Goal: Task Accomplishment & Management: Complete application form

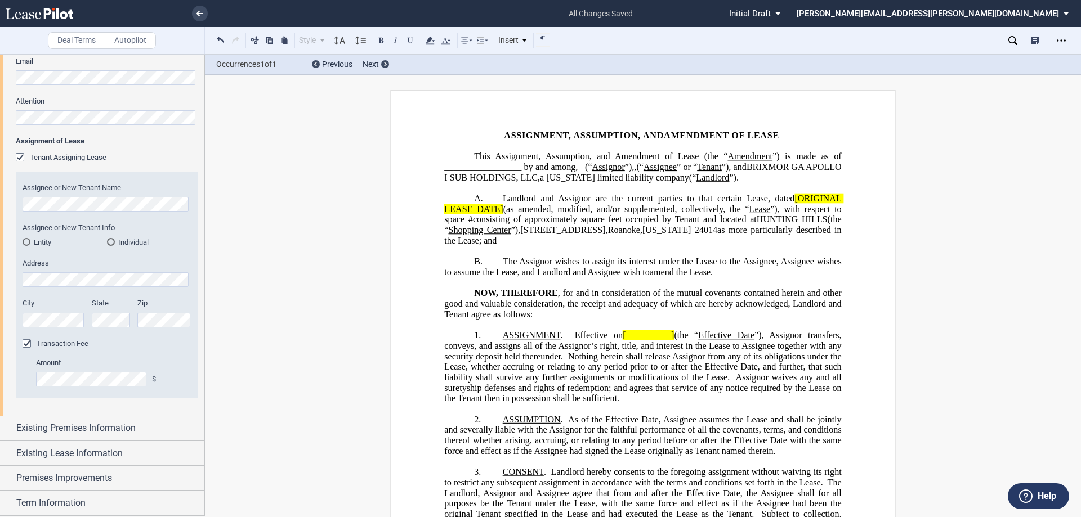
drag, startPoint x: 659, startPoint y: 208, endPoint x: 766, endPoint y: 114, distance: 142.4
click at [659, 204] on span "Landlord and Assignor are the current parties to that certain Lease, dated" at bounding box center [649, 199] width 292 height 10
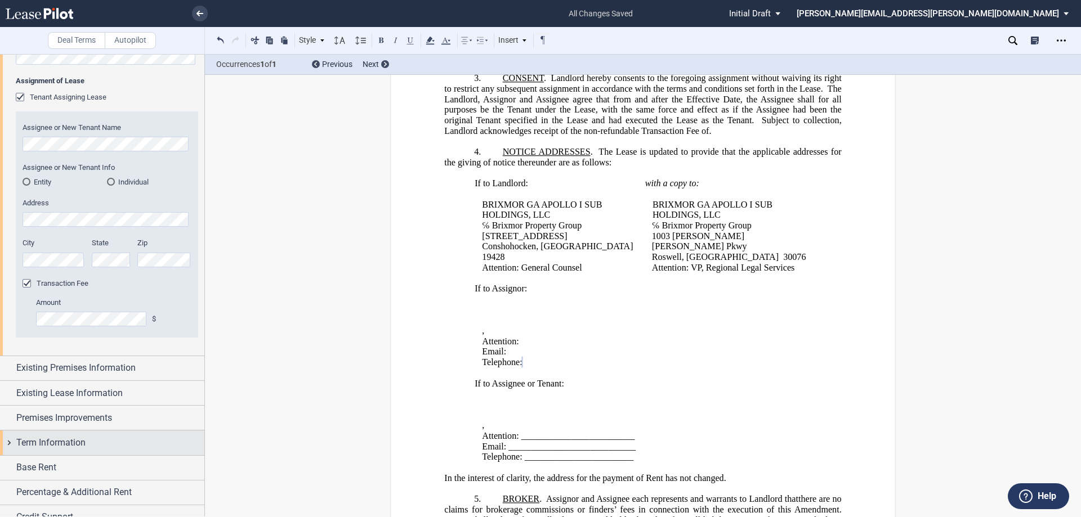
scroll to position [493, 0]
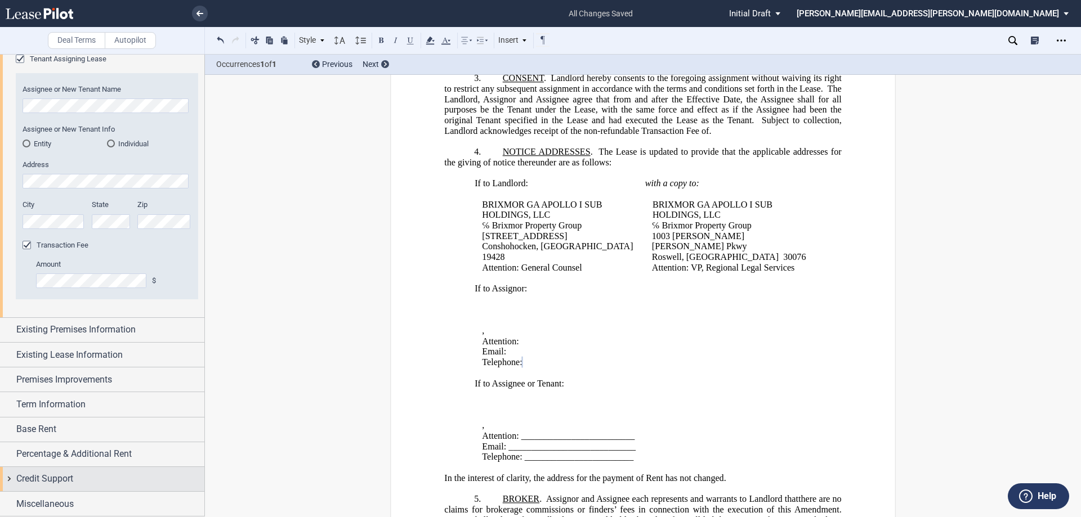
click at [11, 481] on div "Credit Support" at bounding box center [102, 479] width 204 height 24
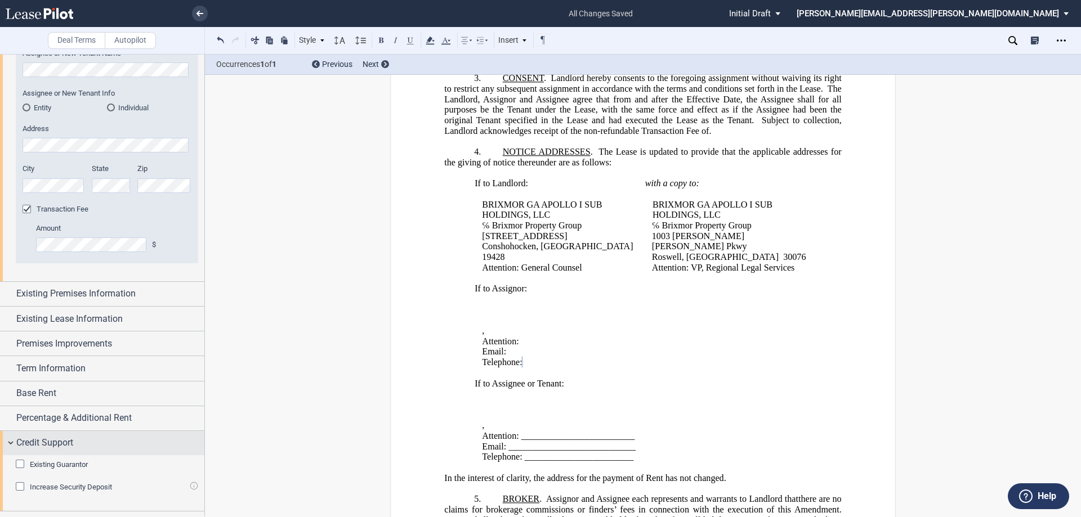
scroll to position [548, 0]
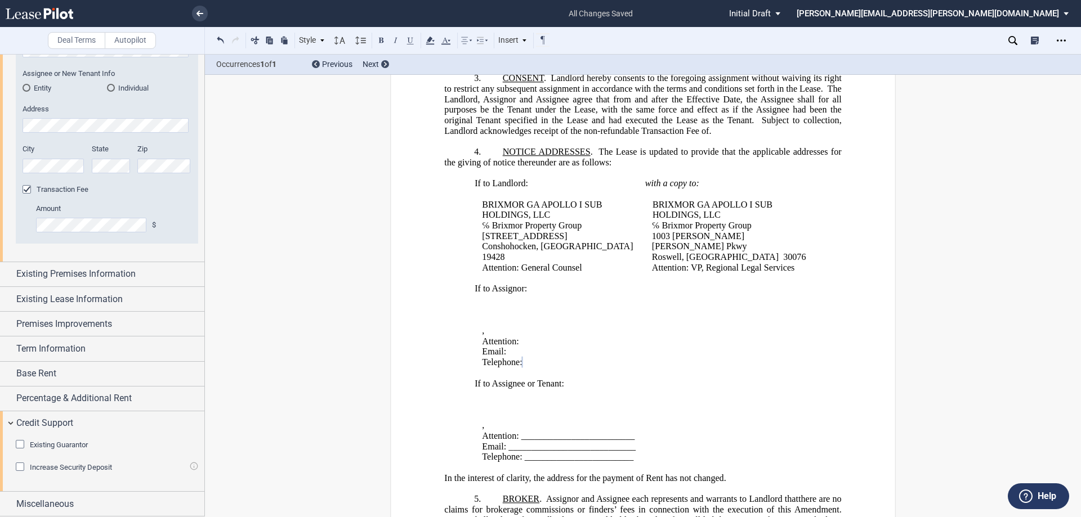
click at [20, 443] on div "Existing Guarantor" at bounding box center [21, 445] width 11 height 11
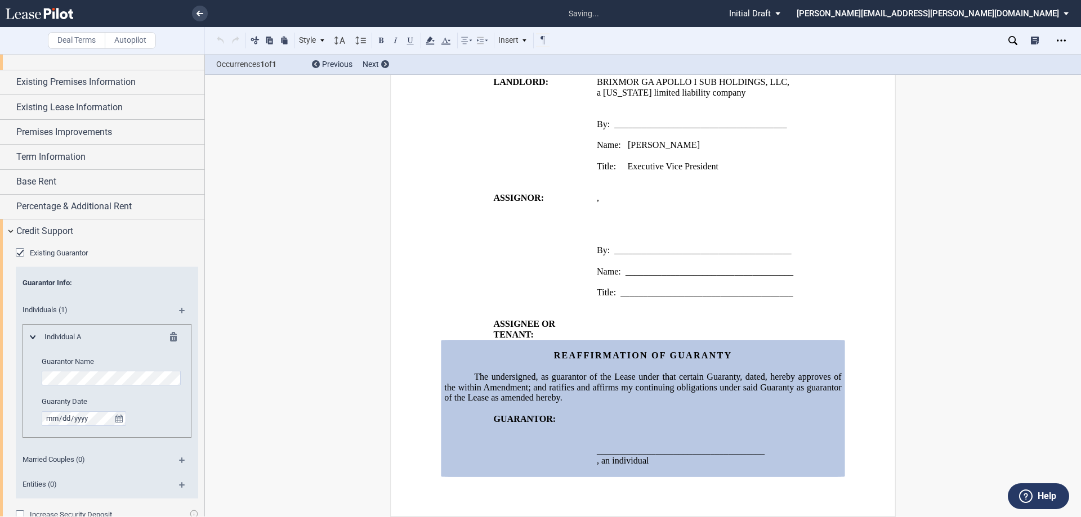
scroll to position [773, 0]
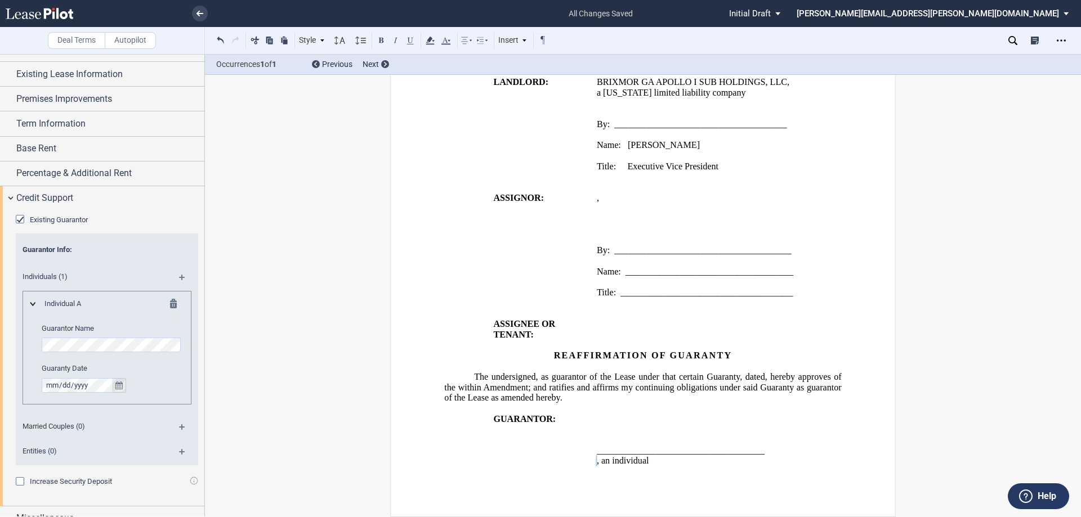
click at [117, 384] on icon "true" at bounding box center [118, 386] width 7 height 8
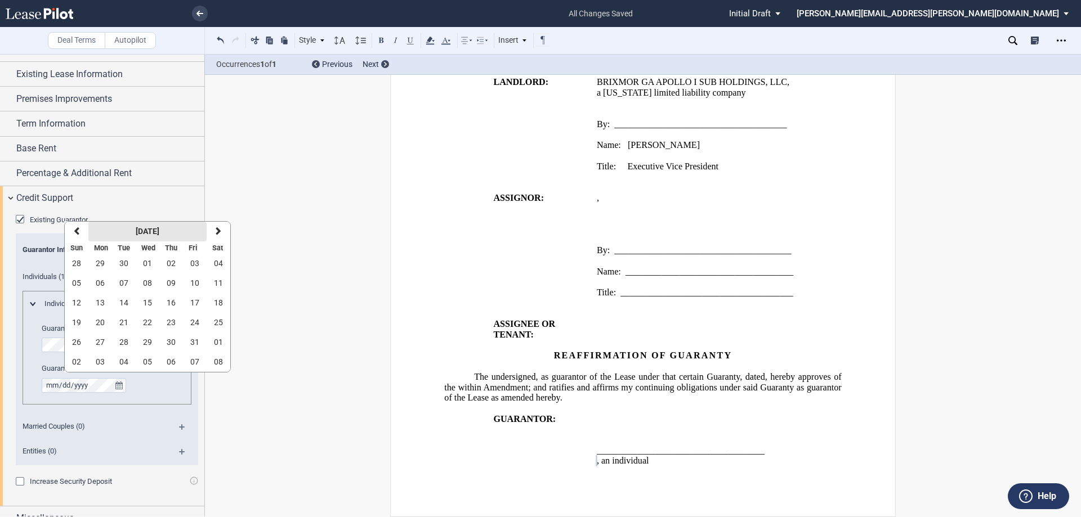
click at [152, 231] on strong "[DATE]" at bounding box center [148, 231] width 24 height 9
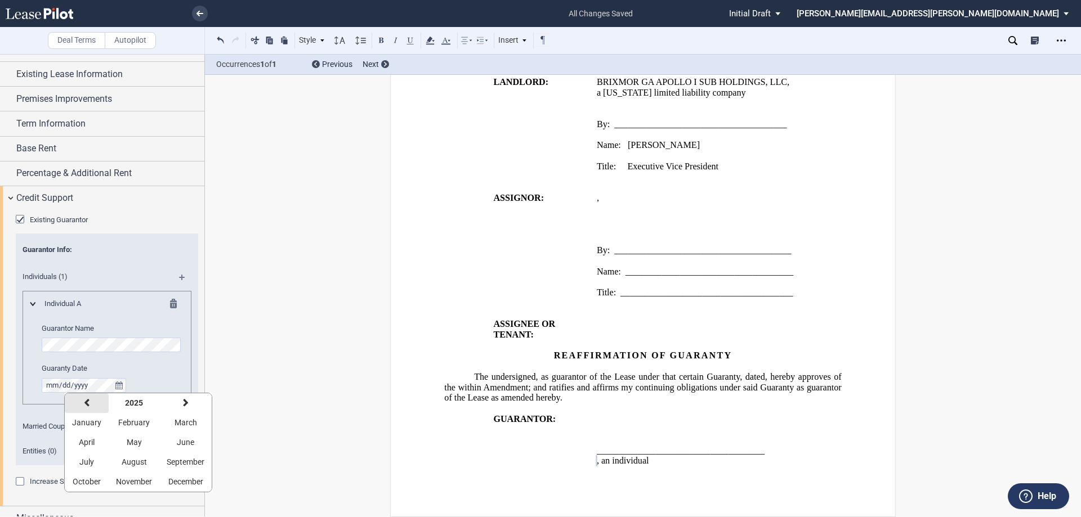
click at [90, 403] on button "previous" at bounding box center [87, 403] width 44 height 20
click at [89, 402] on button "previous" at bounding box center [87, 403] width 44 height 20
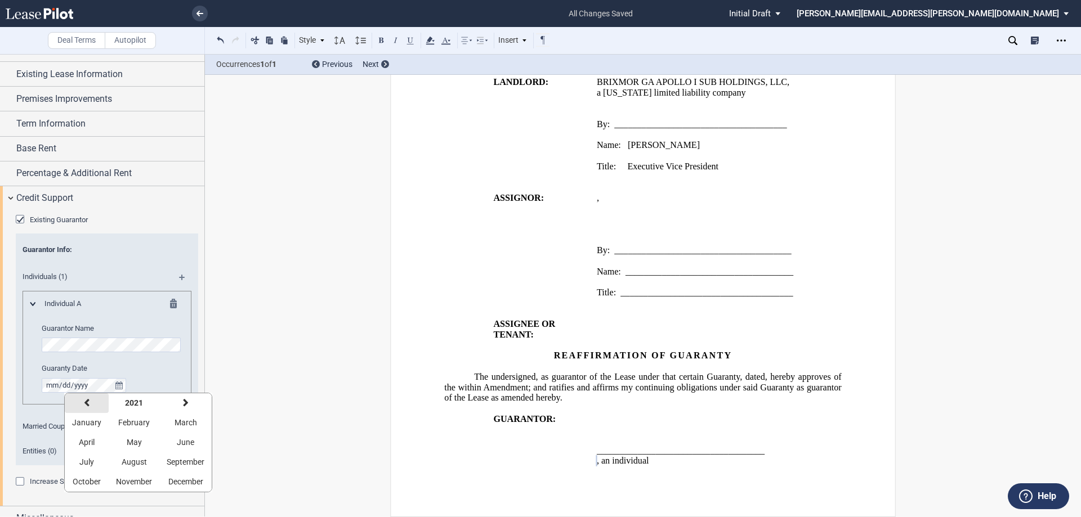
click at [89, 402] on button "previous" at bounding box center [87, 403] width 44 height 20
click at [89, 401] on button "previous" at bounding box center [87, 403] width 44 height 20
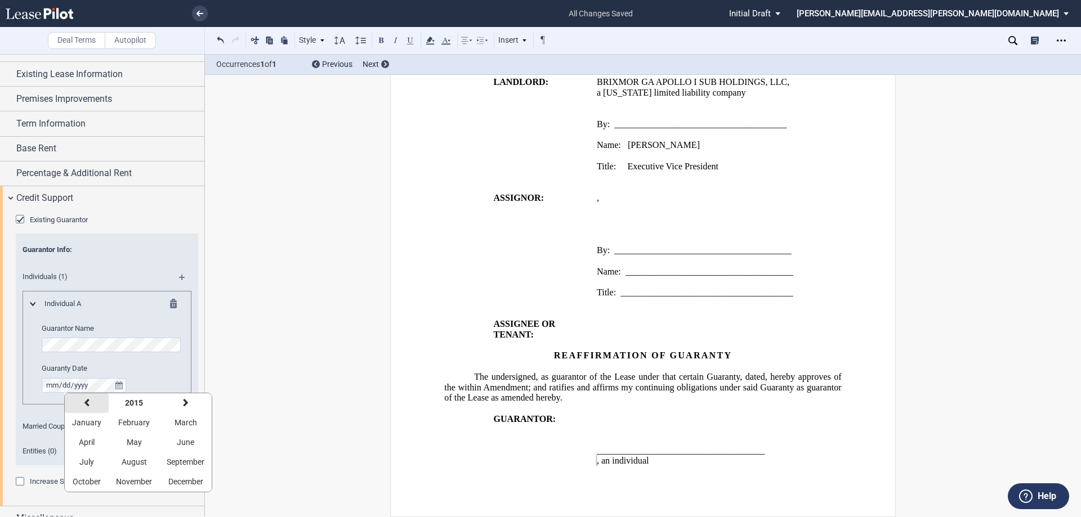
click at [89, 401] on button "previous" at bounding box center [87, 403] width 44 height 20
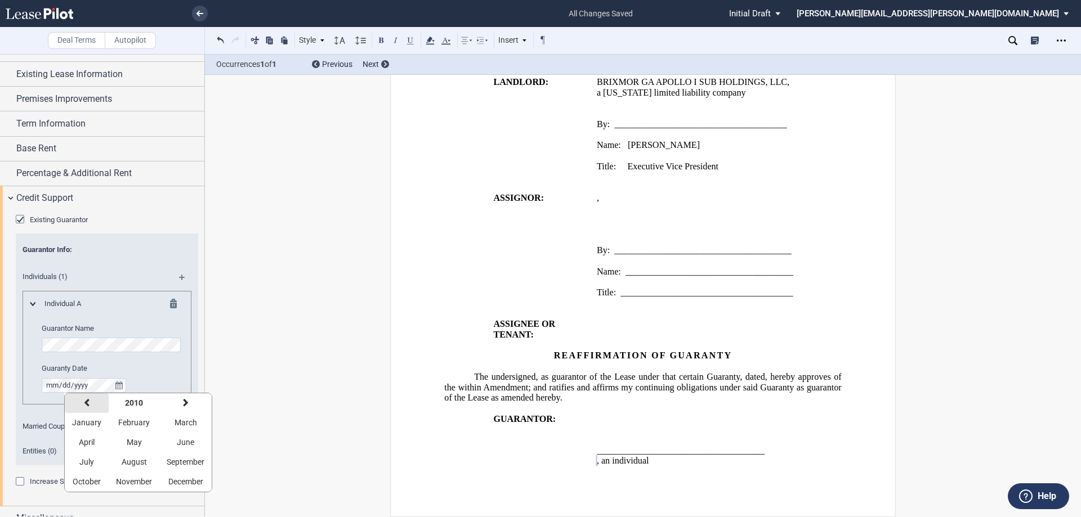
click at [89, 401] on button "previous" at bounding box center [87, 403] width 44 height 20
click at [88, 401] on icon "button" at bounding box center [87, 403] width 6 height 9
click at [88, 464] on span "July" at bounding box center [86, 462] width 15 height 9
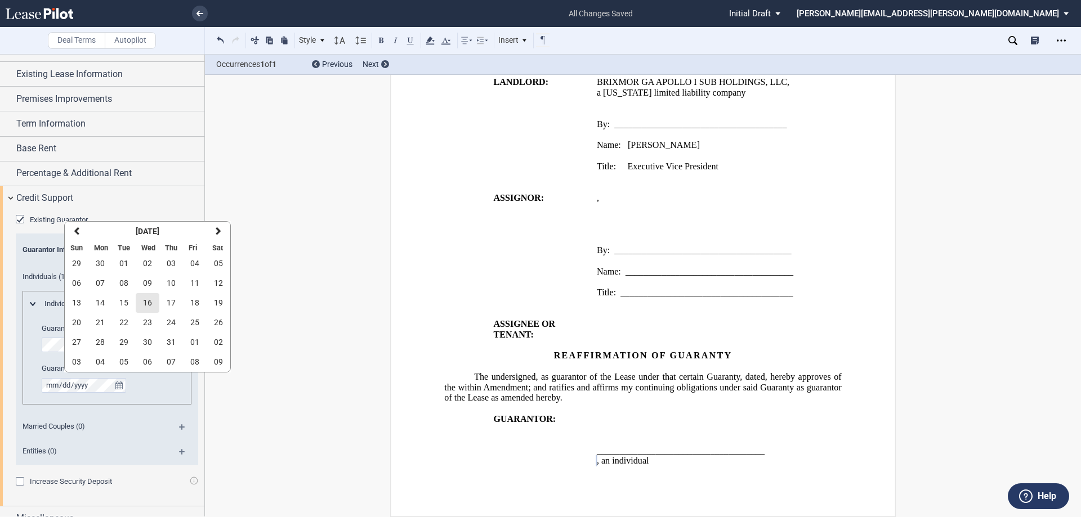
click at [151, 301] on span "16" at bounding box center [147, 302] width 9 height 9
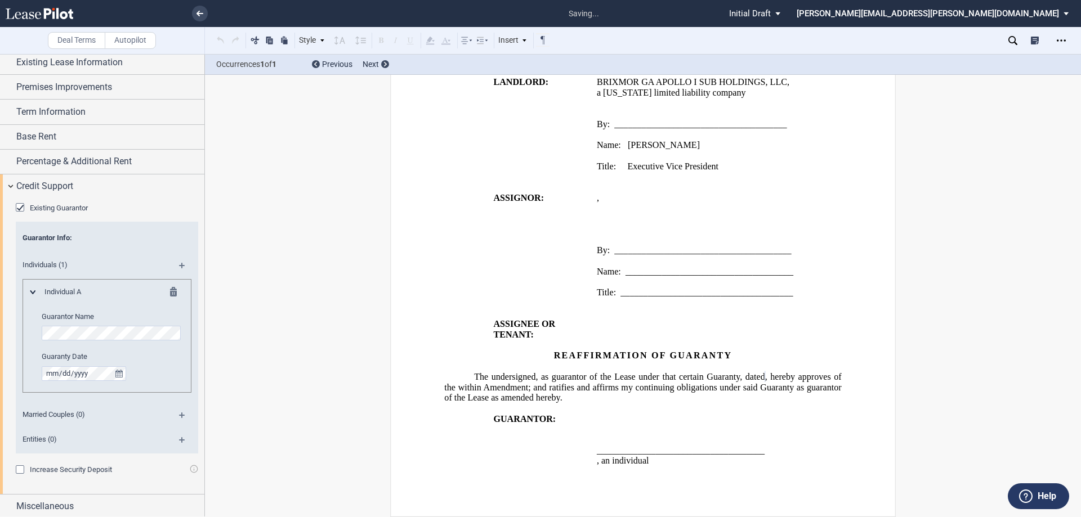
scroll to position [788, 0]
drag, startPoint x: 180, startPoint y: 265, endPoint x: 269, endPoint y: 339, distance: 116.3
click at [180, 265] on md-icon at bounding box center [186, 267] width 15 height 14
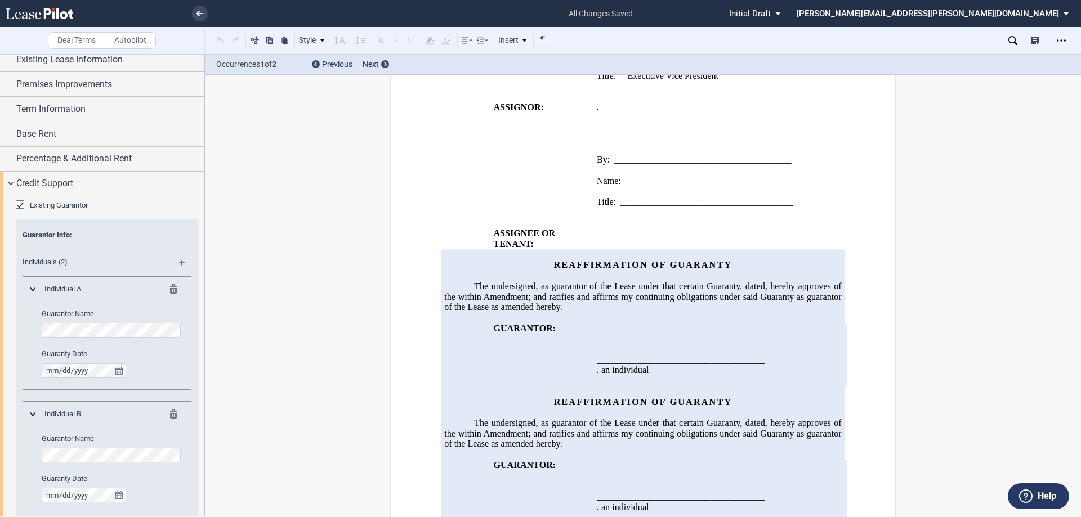
scroll to position [1412, 0]
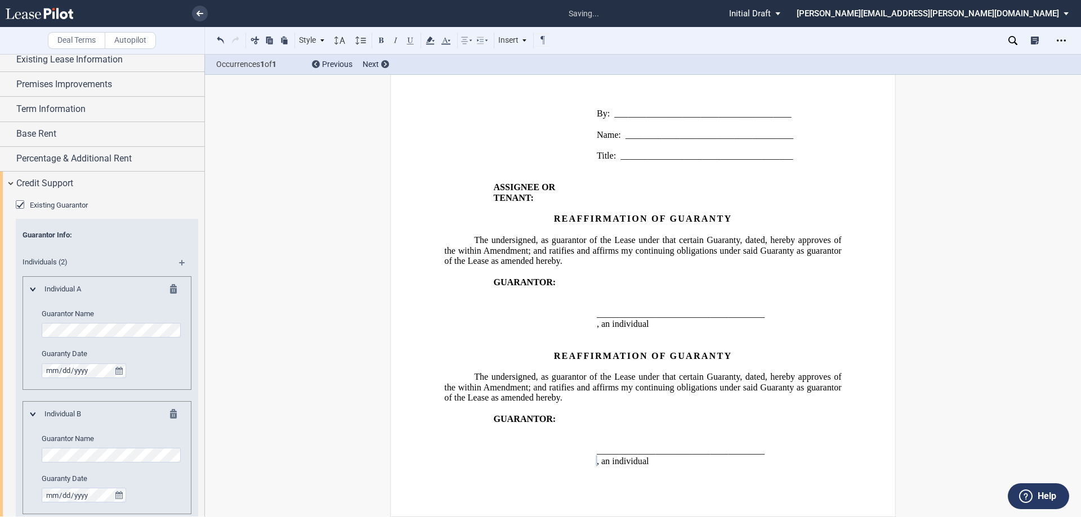
drag, startPoint x: 114, startPoint y: 490, endPoint x: 160, endPoint y: 490, distance: 45.6
click at [115, 490] on button "true" at bounding box center [119, 495] width 14 height 15
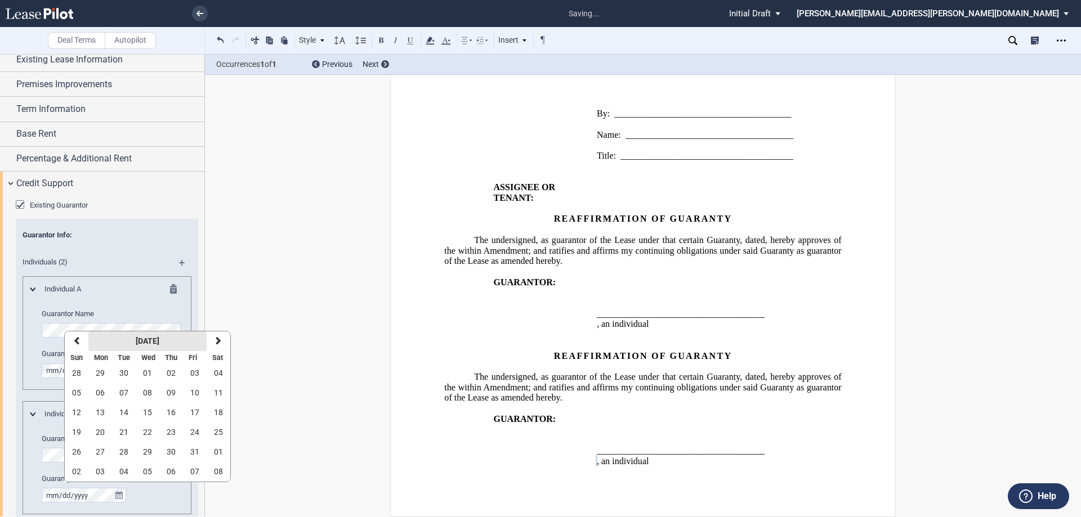
click at [139, 339] on strong "[DATE]" at bounding box center [148, 341] width 24 height 9
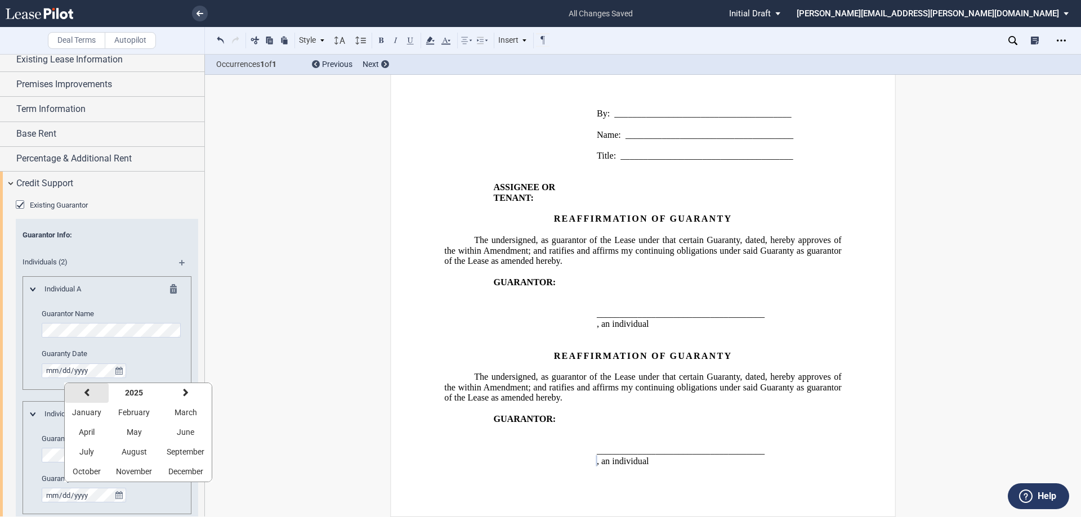
click at [86, 393] on icon "button" at bounding box center [87, 392] width 6 height 9
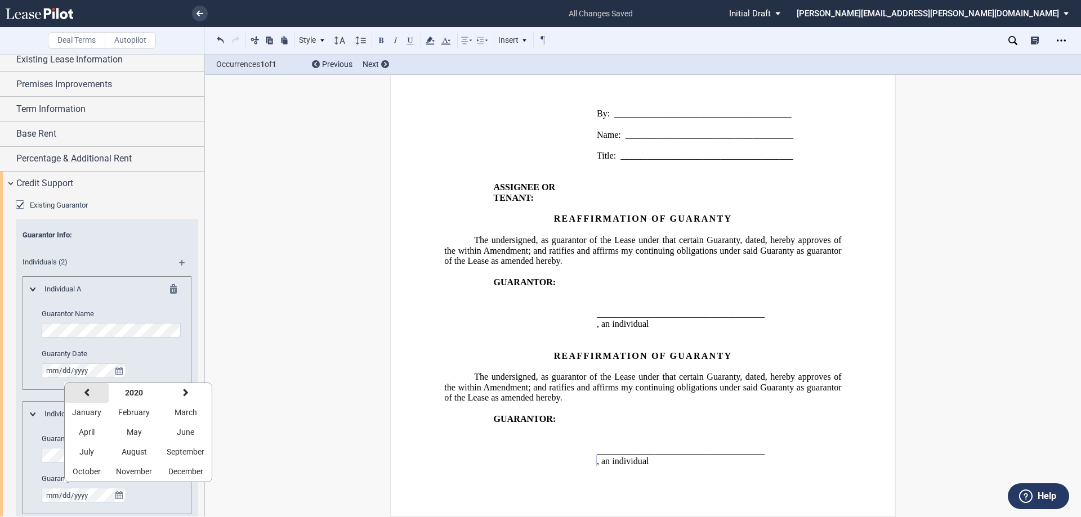
click at [86, 393] on icon "button" at bounding box center [87, 392] width 6 height 9
click at [85, 392] on icon "button" at bounding box center [87, 392] width 6 height 9
click at [84, 392] on icon "button" at bounding box center [87, 392] width 6 height 9
click at [84, 391] on icon "button" at bounding box center [87, 392] width 6 height 9
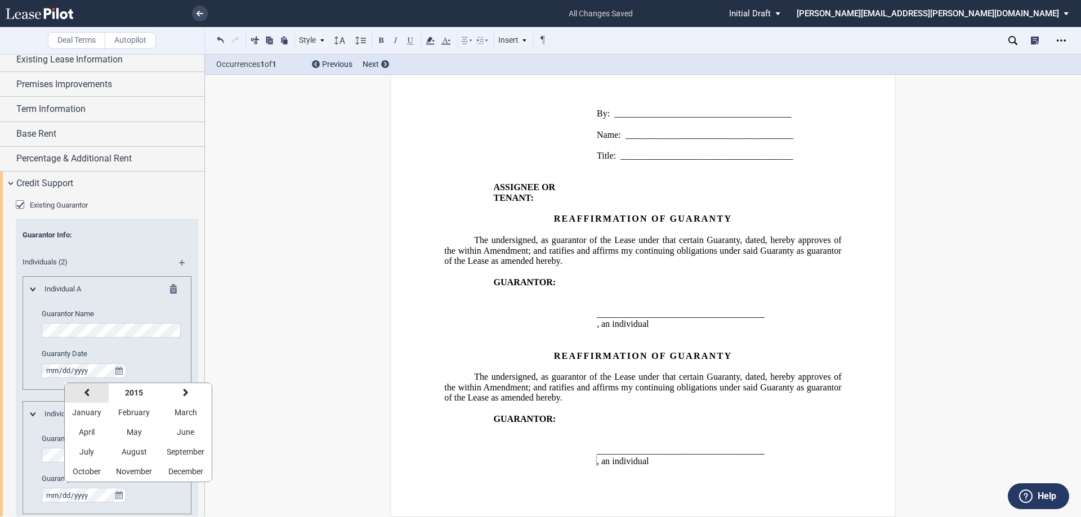
click at [84, 391] on icon "button" at bounding box center [87, 392] width 6 height 9
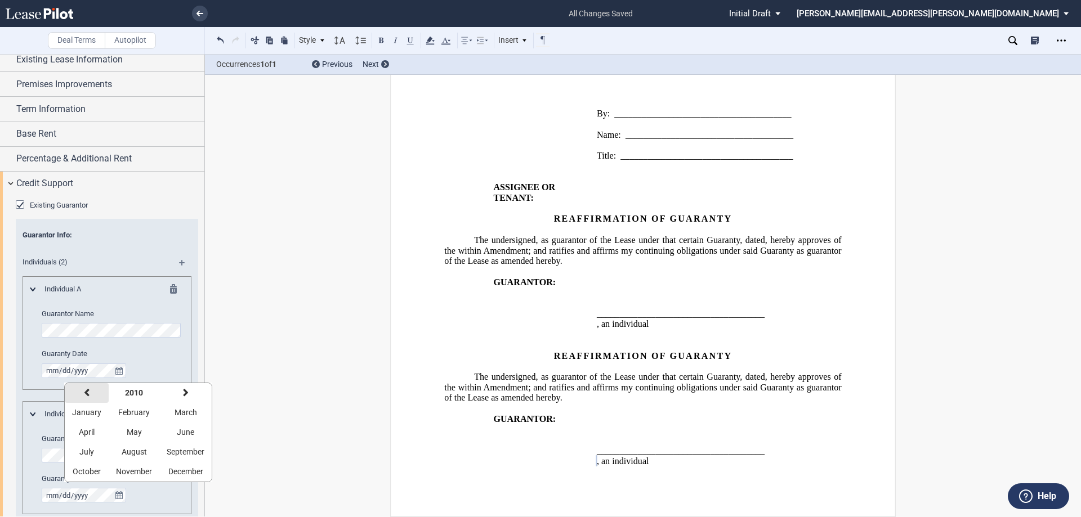
click at [84, 391] on icon "button" at bounding box center [87, 392] width 6 height 9
click at [186, 392] on icon "button" at bounding box center [186, 392] width 6 height 9
click at [87, 454] on span "July" at bounding box center [86, 452] width 15 height 9
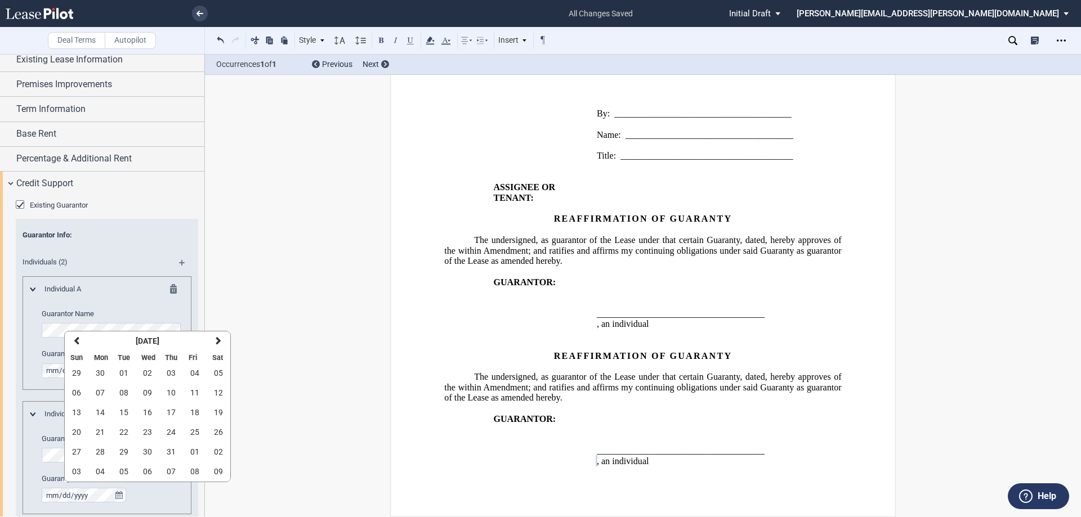
drag, startPoint x: 146, startPoint y: 409, endPoint x: 232, endPoint y: 395, distance: 86.6
click at [147, 409] on span "16" at bounding box center [147, 412] width 9 height 9
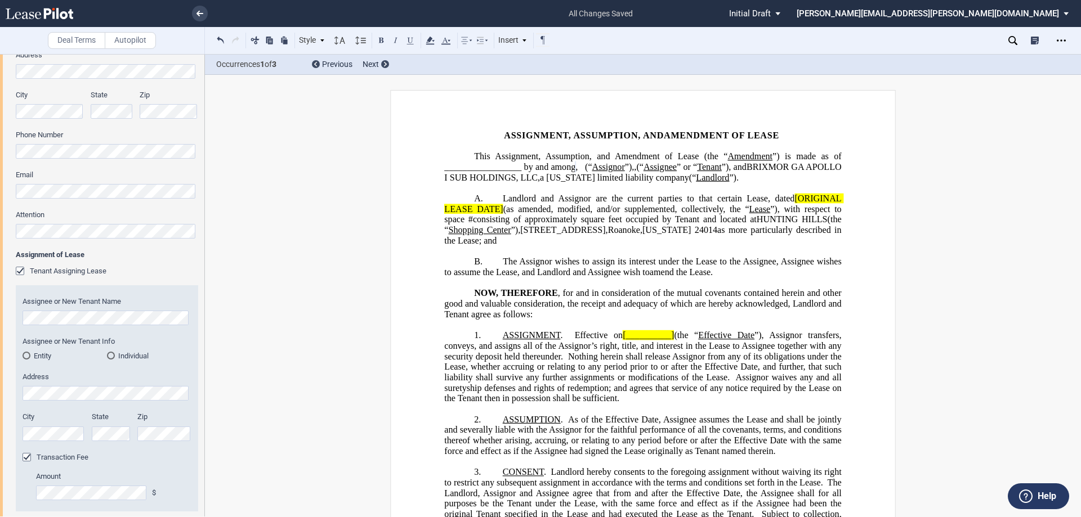
scroll to position [281, 0]
click at [642, 178] on span "BRIXMOR GA APOLLO I SUB HOLDINGS, LLC" at bounding box center [643, 172] width 399 height 20
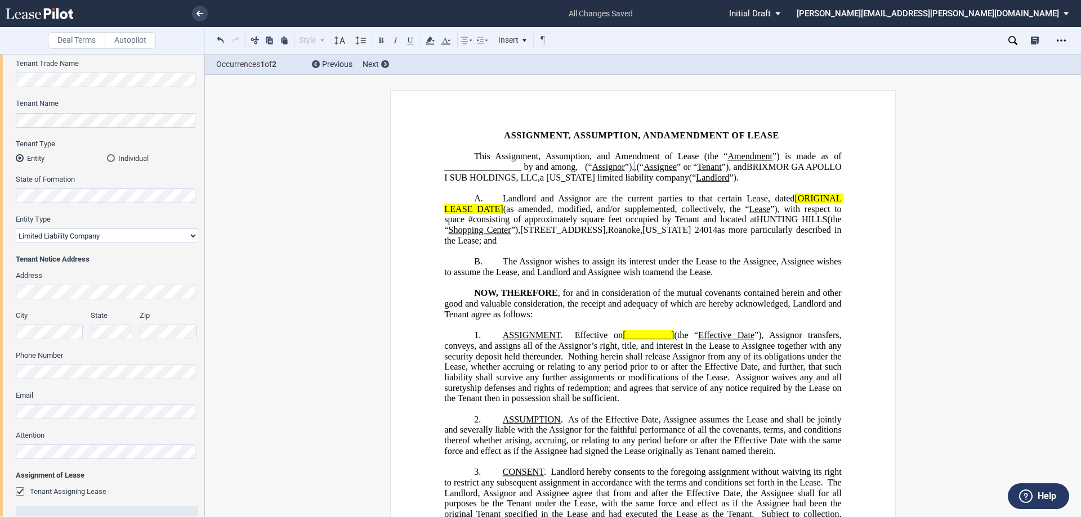
scroll to position [0, 0]
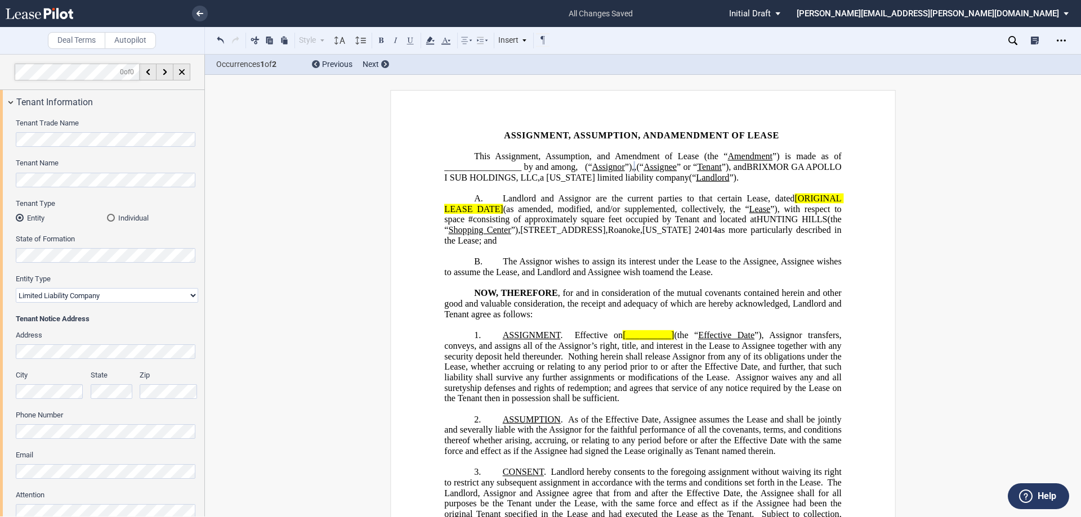
click at [101, 294] on select "Corporation Limited Liability Company General Partnership Limited Partnership O…" at bounding box center [107, 295] width 182 height 15
click at [0, 178] on div "Tenant Trade Name Tenant Name Tenant Type Entity Individual State of Formation …" at bounding box center [102, 462] width 204 height 696
click at [190, 293] on select "Corporation Limited Liability Company General Partnership Limited Partnership O…" at bounding box center [107, 295] width 182 height 15
select select "corporation"
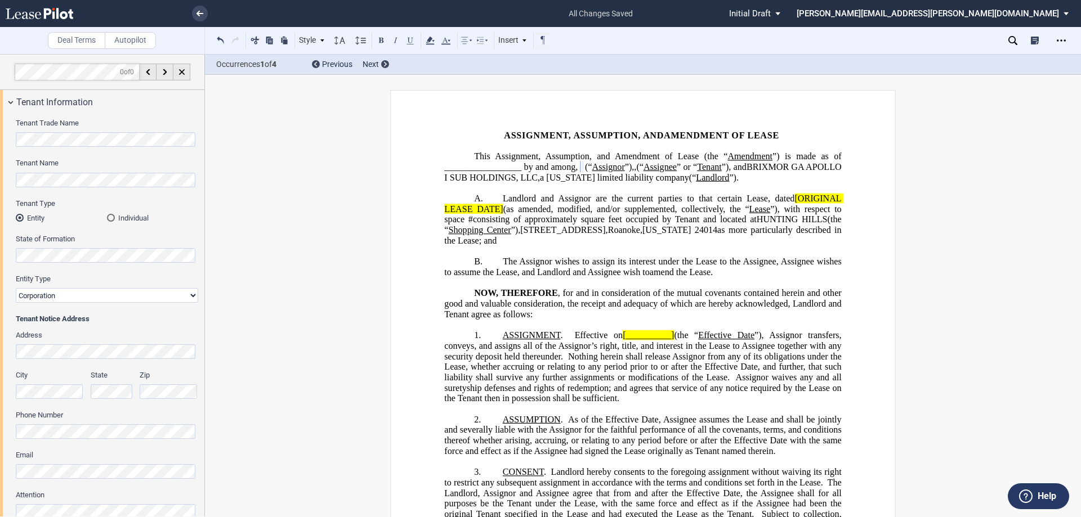
click at [16, 288] on select "Corporation Limited Liability Company General Partnership Limited Partnership O…" at bounding box center [107, 295] width 182 height 15
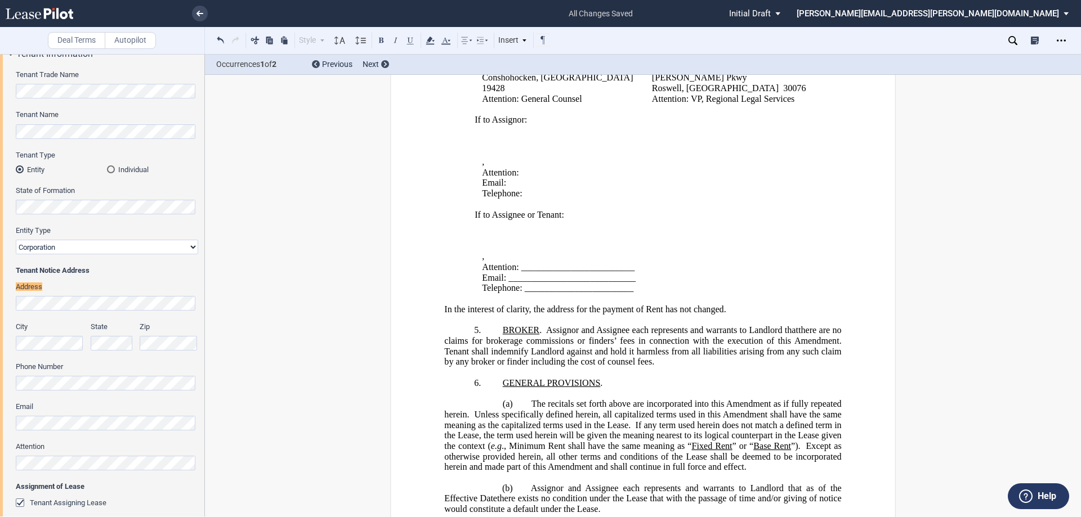
scroll to position [50, 0]
click at [0, 309] on div "Tenant Trade Name Tenant Name Tenant Type Entity Individual State of Formation …" at bounding box center [102, 413] width 204 height 696
click at [0, 327] on div "Tenant Trade Name Tenant Name Tenant Type Entity Individual State of Formation …" at bounding box center [102, 413] width 204 height 696
click at [104, 332] on div "City State Zip" at bounding box center [107, 341] width 196 height 40
click at [659, 150] on p "﻿ ﻿" at bounding box center [648, 151] width 333 height 11
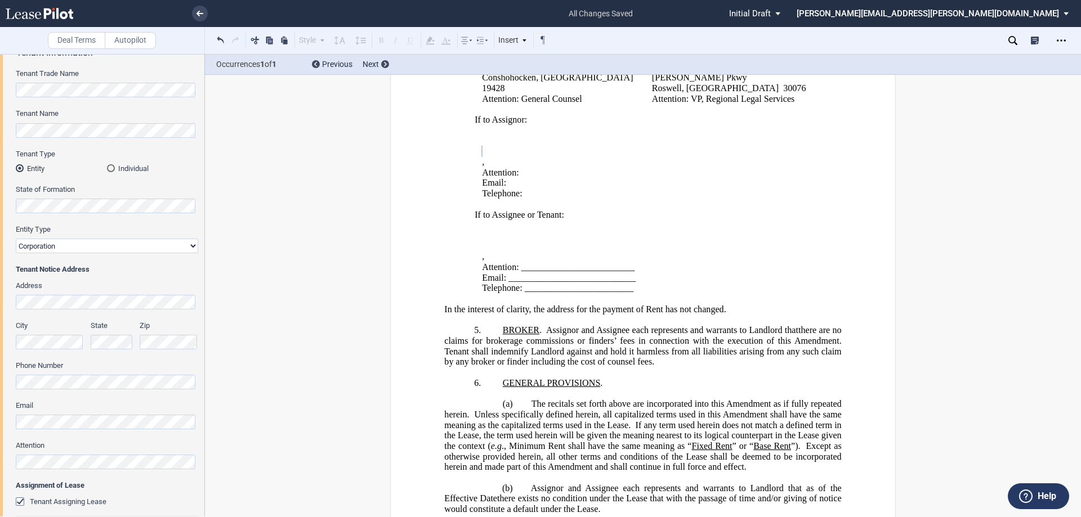
click at [0, 418] on div "Tenant Trade Name Tenant Name Tenant Type Entity Individual State of Formation …" at bounding box center [102, 413] width 204 height 696
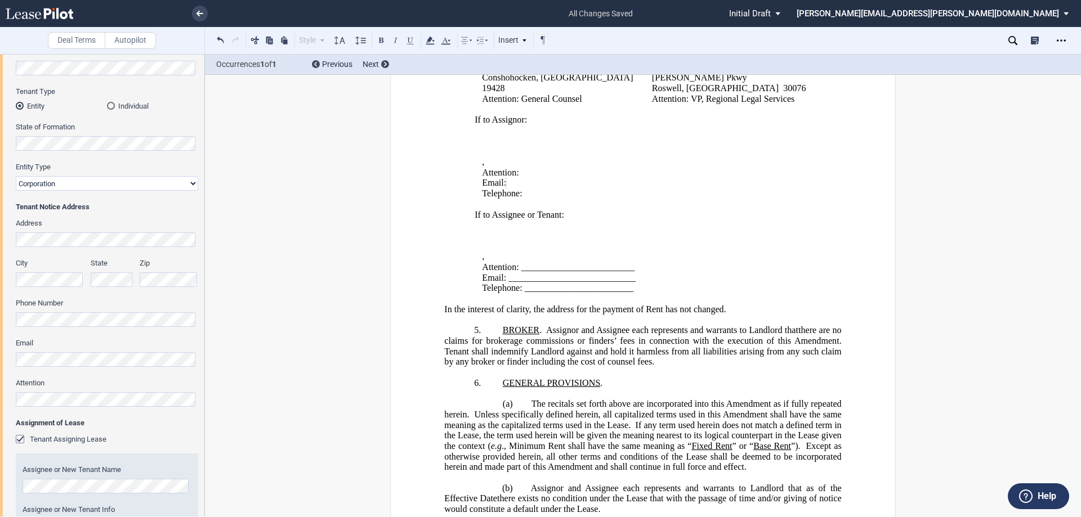
scroll to position [218, 0]
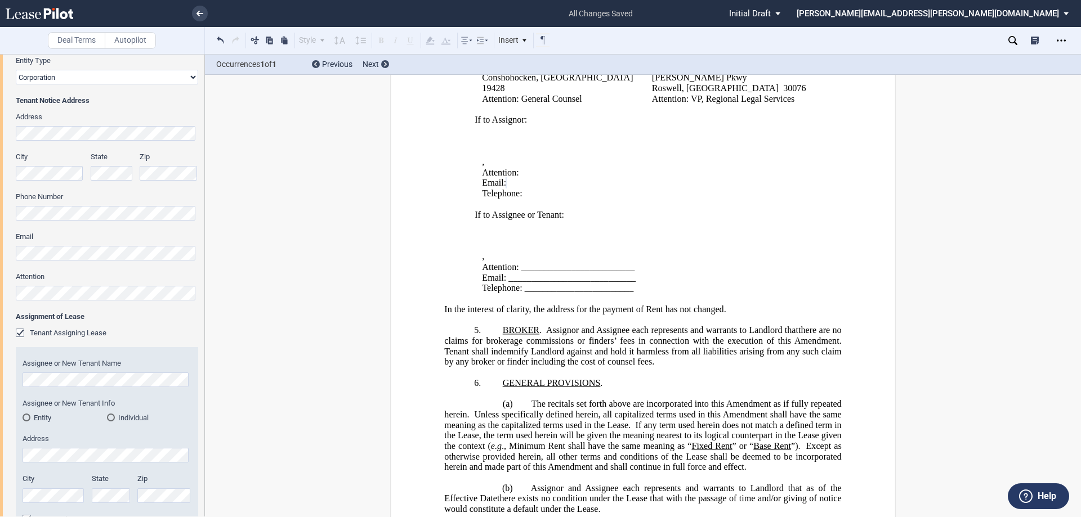
click at [0, 279] on div "Tenant Trade Name Tenant Name Tenant Type Entity Individual State of Formation …" at bounding box center [102, 244] width 204 height 696
click at [0, 241] on div "Tenant Trade Name Tenant Name Tenant Type Entity Individual State of Formation …" at bounding box center [102, 244] width 204 height 696
click at [0, 201] on div "Tenant Trade Name Tenant Name Tenant Type Entity Individual State of Formation …" at bounding box center [102, 244] width 204 height 696
drag, startPoint x: 522, startPoint y: 288, endPoint x: 568, endPoint y: 269, distance: 49.7
click at [524, 288] on span "Telephone: ________________________" at bounding box center [557, 288] width 151 height 10
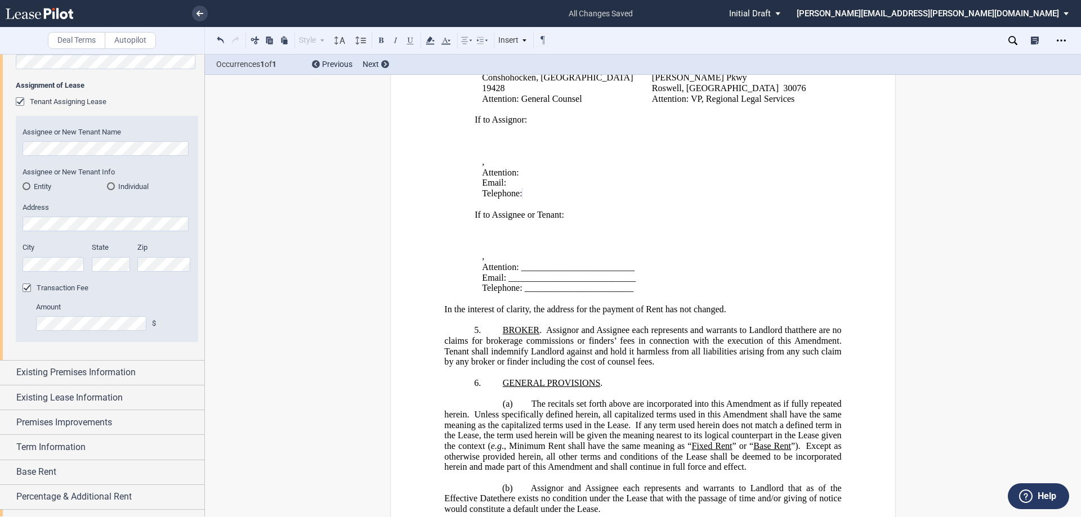
scroll to position [450, 0]
click at [25, 185] on div "Entity" at bounding box center [27, 186] width 8 height 8
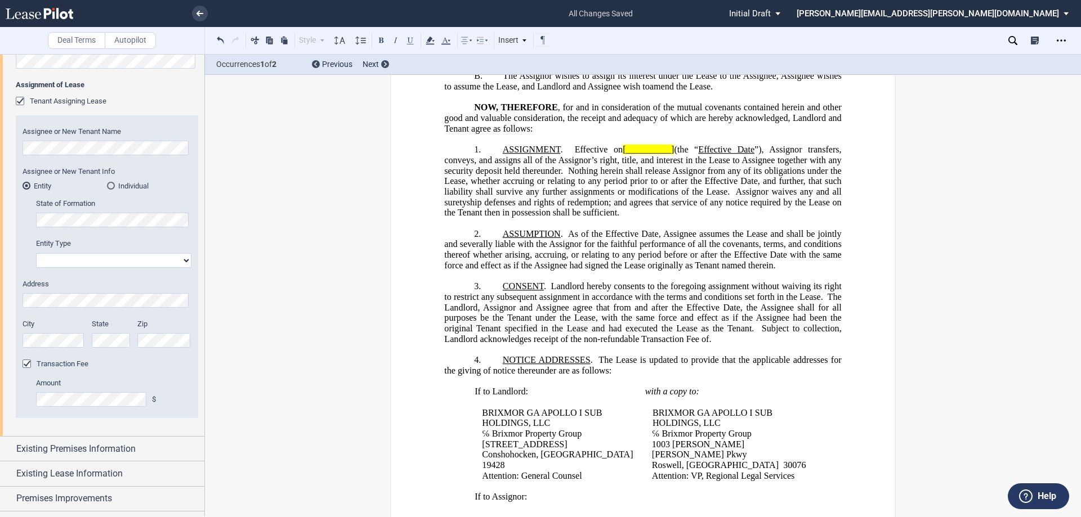
scroll to position [0, 0]
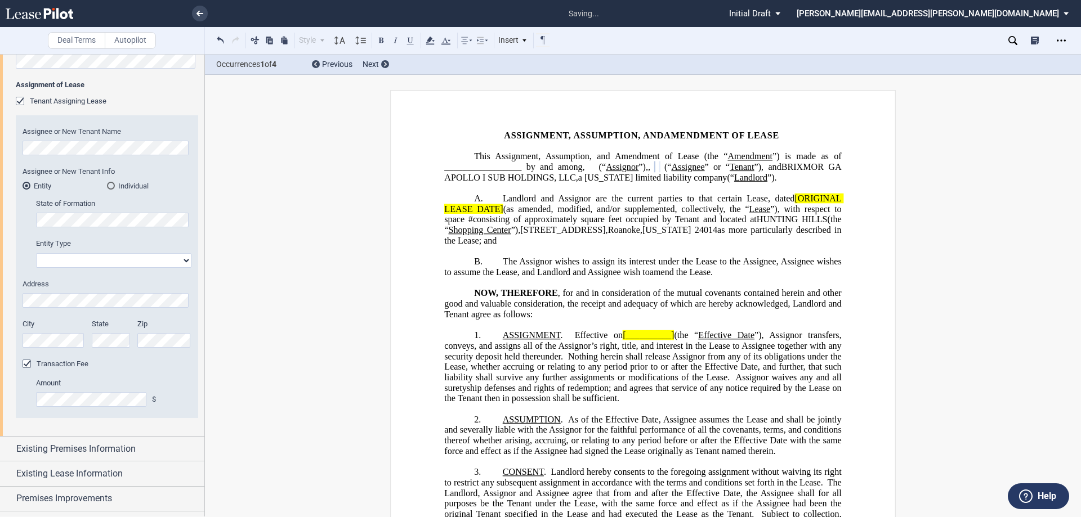
drag, startPoint x: 121, startPoint y: 260, endPoint x: 136, endPoint y: 262, distance: 15.3
click at [121, 260] on select "Corporation Limited Liability Company General Partnership Limited Partnership O…" at bounding box center [113, 260] width 155 height 15
click at [55, 256] on select "Corporation Limited Liability Company General Partnership Limited Partnership O…" at bounding box center [113, 260] width 155 height 15
drag, startPoint x: 53, startPoint y: 261, endPoint x: 103, endPoint y: 236, distance: 55.6
click at [53, 261] on select "Corporation Limited Liability Company General Partnership Limited Partnership O…" at bounding box center [113, 260] width 155 height 15
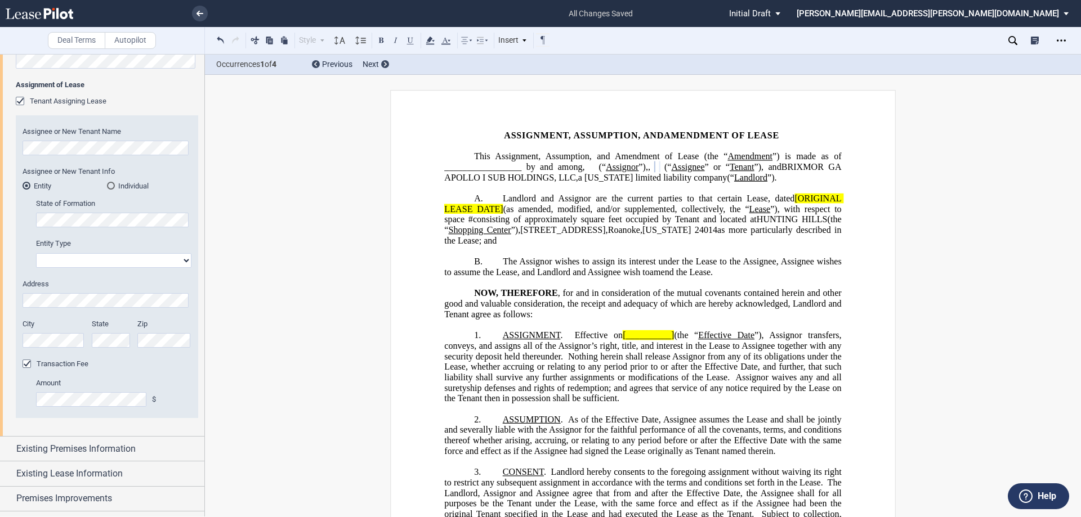
drag, startPoint x: 78, startPoint y: 258, endPoint x: 226, endPoint y: 188, distance: 163.7
click at [78, 258] on select "Corporation Limited Liability Company General Partnership Limited Partnership O…" at bounding box center [113, 260] width 155 height 15
click at [84, 261] on select "Corporation Limited Liability Company General Partnership Limited Partnership O…" at bounding box center [113, 260] width 155 height 15
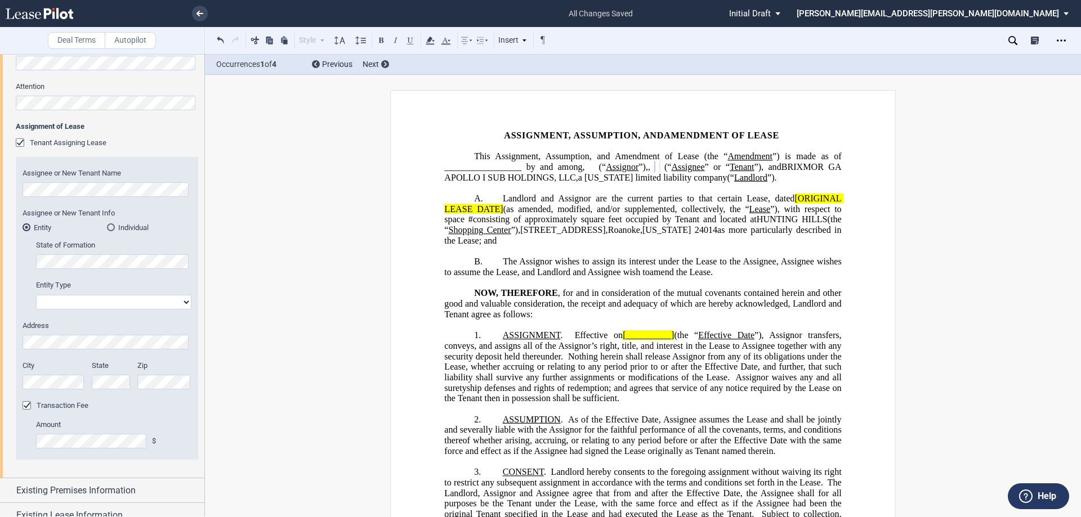
drag, startPoint x: 628, startPoint y: 230, endPoint x: 797, endPoint y: 158, distance: 182.9
click at [629, 225] on span "square feet occupied by Tenant and located at" at bounding box center [669, 219] width 176 height 10
click at [181, 301] on select "Corporation Limited Liability Company General Partnership Limited Partnership O…" at bounding box center [113, 302] width 155 height 15
select select "limited liability company"
click at [36, 295] on select "Corporation Limited Liability Company General Partnership Limited Partnership O…" at bounding box center [113, 302] width 155 height 15
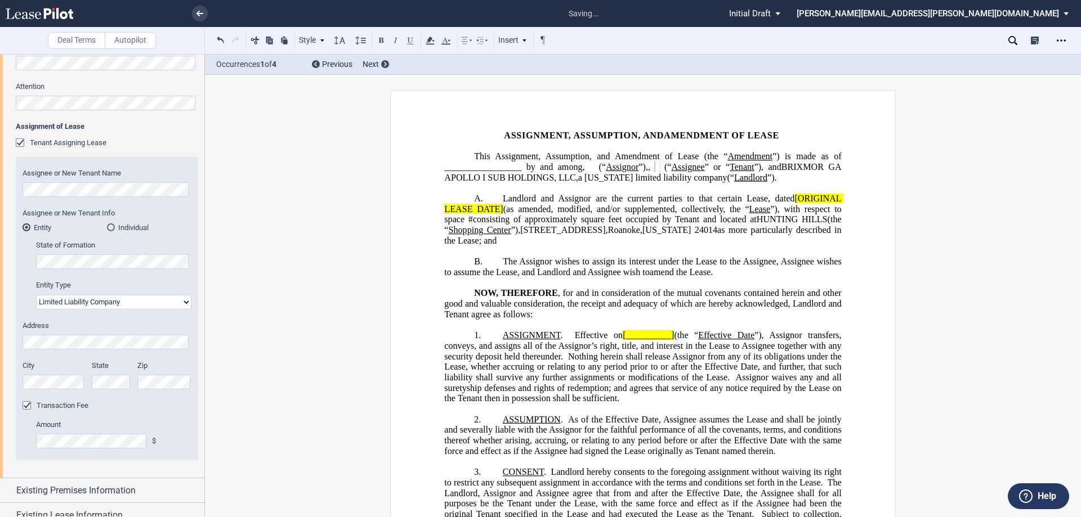
click at [521, 235] on span "”)," at bounding box center [516, 230] width 10 height 10
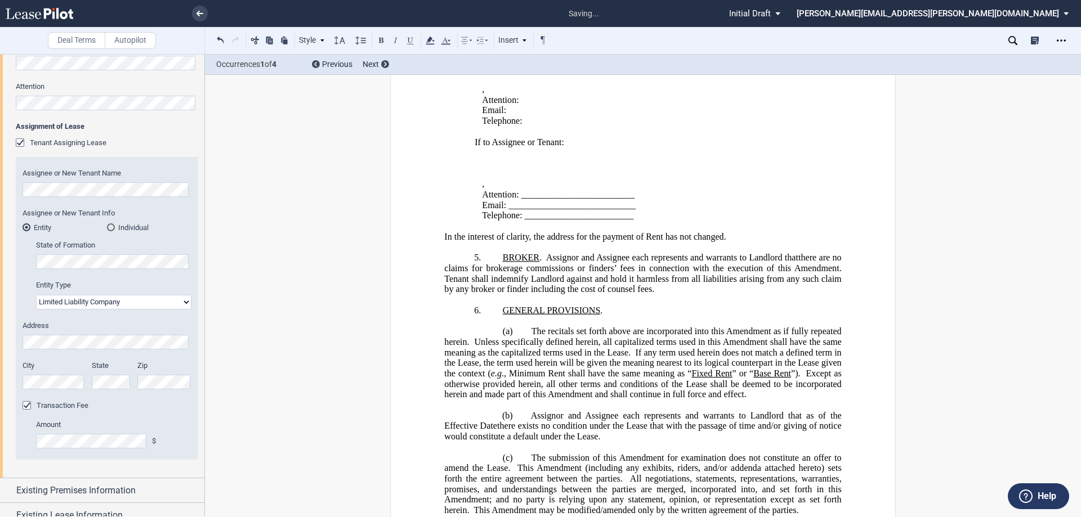
scroll to position [507, 0]
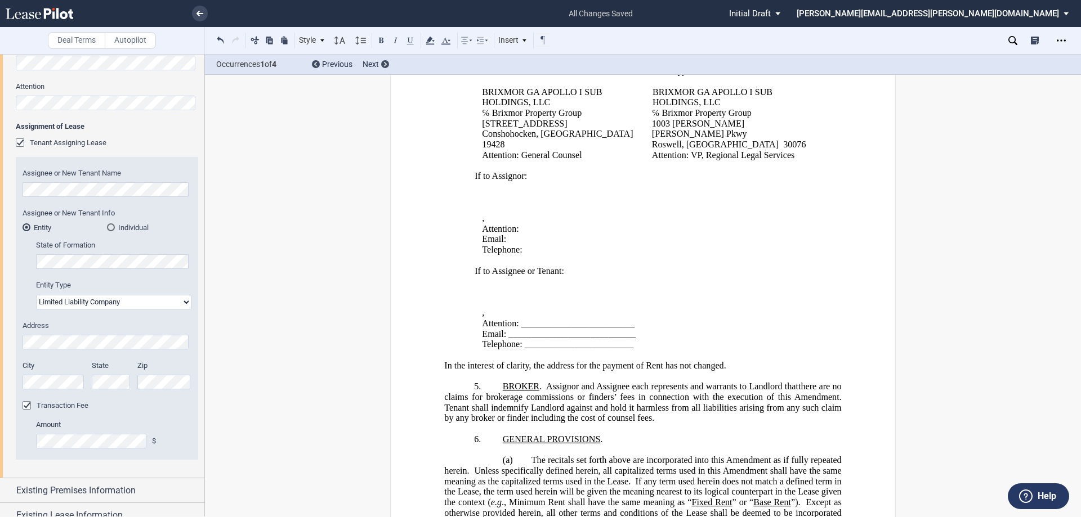
drag, startPoint x: 624, startPoint y: 288, endPoint x: 600, endPoint y: 292, distance: 24.6
click at [624, 288] on p "﻿ ﻿" at bounding box center [648, 292] width 333 height 11
drag, startPoint x: 560, startPoint y: 311, endPoint x: 599, endPoint y: 177, distance: 140.2
click at [560, 310] on p "﻿ ﻿ , ﻿ ﻿ ﻿ ﻿" at bounding box center [648, 313] width 333 height 11
click at [518, 325] on span "Attention: _________________________" at bounding box center [558, 324] width 153 height 10
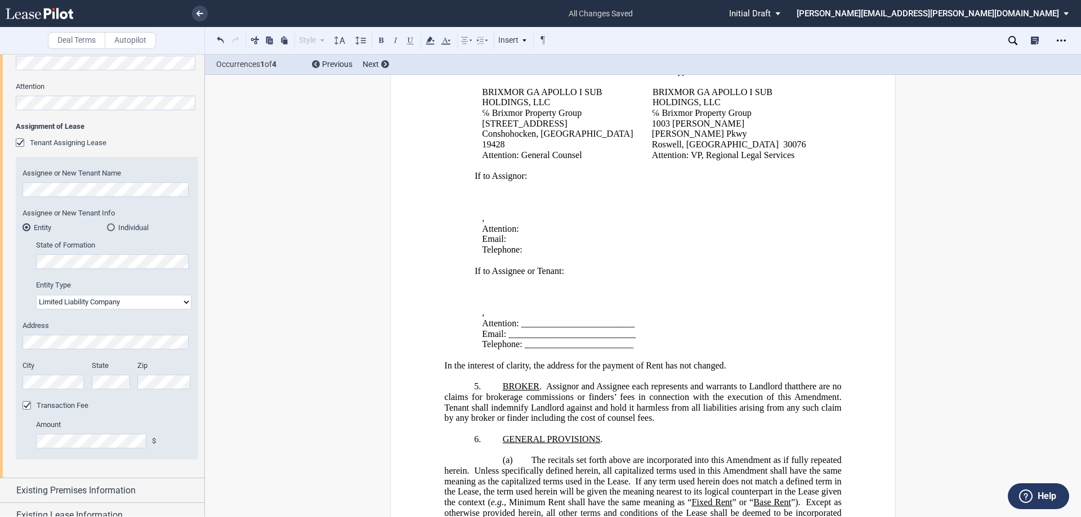
drag, startPoint x: 632, startPoint y: 299, endPoint x: 655, endPoint y: 307, distance: 24.4
click at [632, 299] on p "﻿ ﻿" at bounding box center [648, 302] width 333 height 11
drag, startPoint x: 518, startPoint y: 323, endPoint x: 598, endPoint y: 283, distance: 88.6
click at [520, 321] on span "Attention: _________________________" at bounding box center [558, 324] width 153 height 10
click at [220, 35] on button at bounding box center [221, 40] width 14 height 14
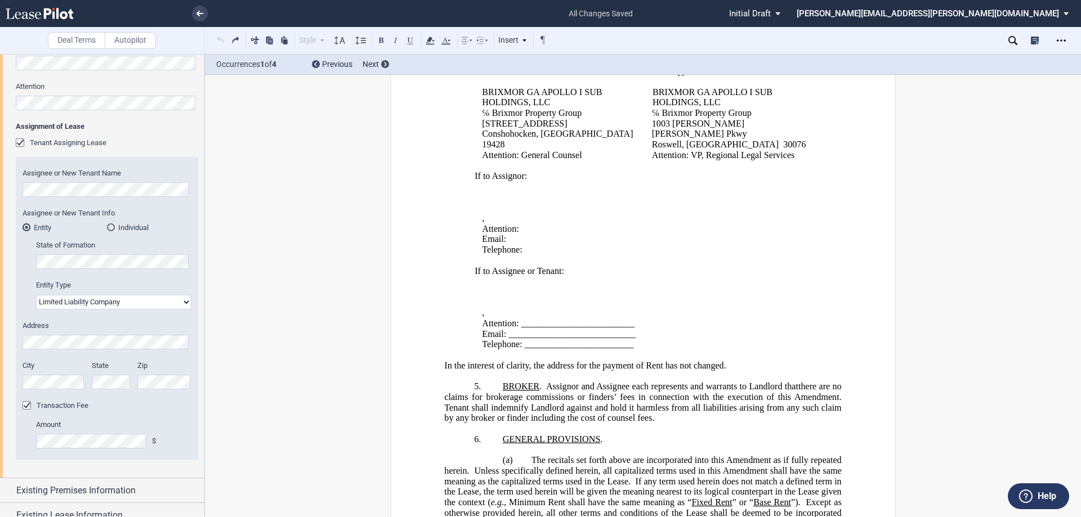
drag, startPoint x: 519, startPoint y: 326, endPoint x: 530, endPoint y: 319, distance: 13.4
drag, startPoint x: 520, startPoint y: 324, endPoint x: 601, endPoint y: 324, distance: 81.1
click at [601, 324] on span "Attention: [PERSON_NAME] _________________________" at bounding box center [586, 324] width 209 height 10
click at [606, 324] on span "Attention: [PERSON_NAME] _________________________" at bounding box center [586, 324] width 209 height 10
click at [520, 324] on span "[PERSON_NAME]" at bounding box center [548, 324] width 59 height 8
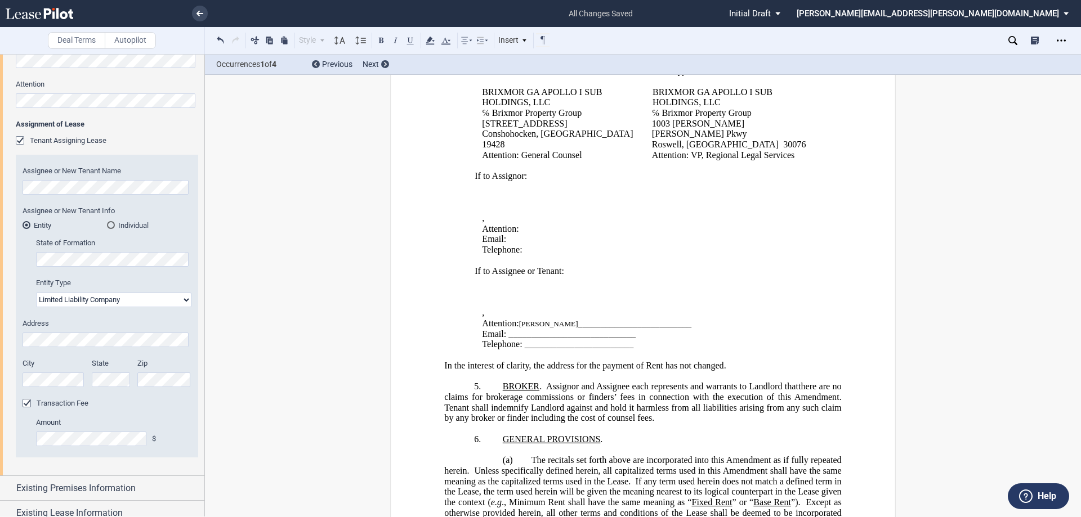
scroll to position [409, 0]
click at [602, 324] on span "Attention: [PERSON_NAME] _________________________" at bounding box center [586, 324] width 209 height 10
drag, startPoint x: 601, startPoint y: 321, endPoint x: 553, endPoint y: 420, distance: 109.5
click at [553, 420] on span "Tenant shall indemnify Landlord against and hold it harmless from all liabiliti…" at bounding box center [643, 413] width 399 height 20
drag, startPoint x: 518, startPoint y: 325, endPoint x: 599, endPoint y: 321, distance: 80.6
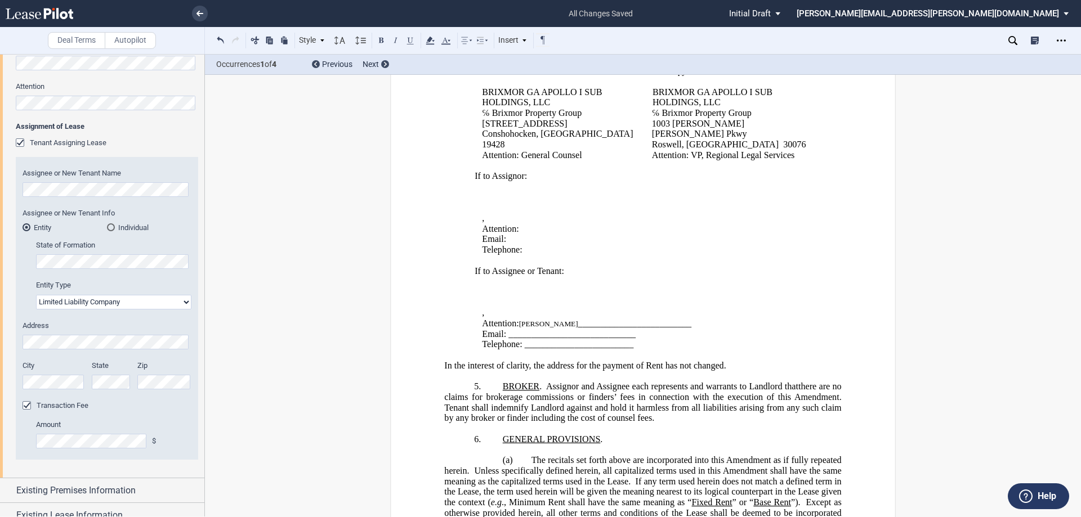
click at [599, 321] on span "Attention: [PERSON_NAME] _________________________" at bounding box center [586, 324] width 209 height 10
click at [430, 38] on use at bounding box center [430, 41] width 8 height 8
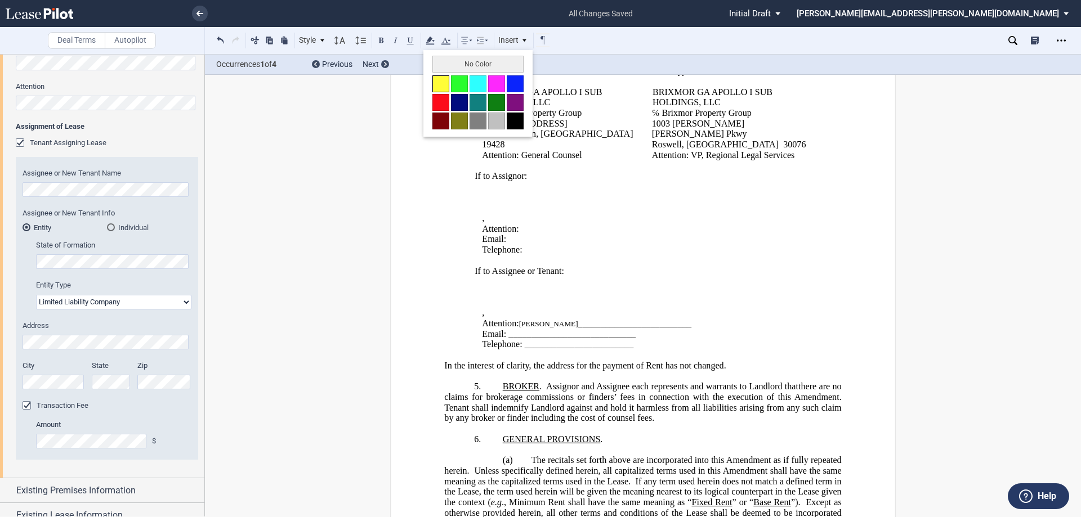
click at [436, 84] on button at bounding box center [440, 83] width 17 height 17
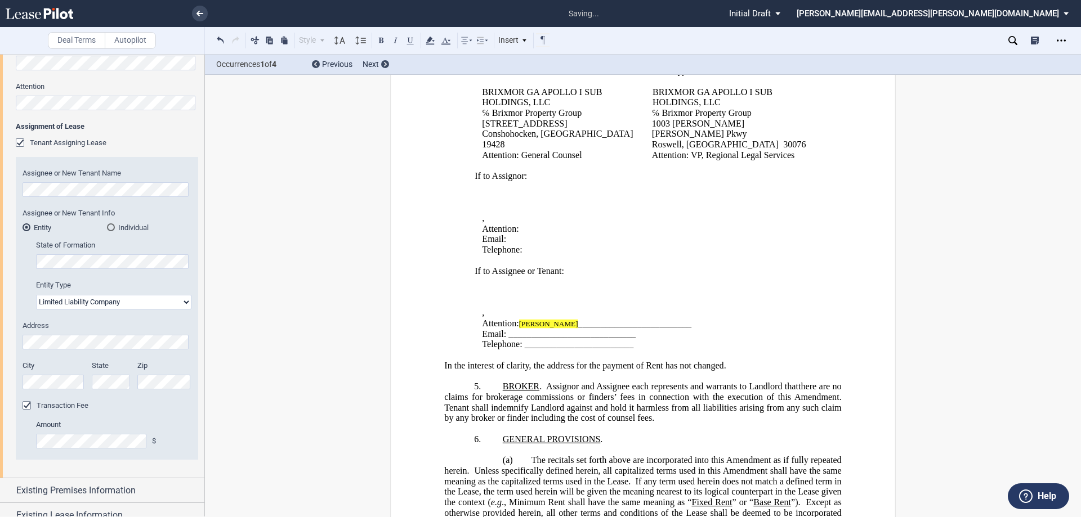
click at [607, 315] on p "﻿ ﻿ , ﻿ ﻿ ﻿ ﻿" at bounding box center [648, 313] width 333 height 11
drag, startPoint x: 554, startPoint y: 341, endPoint x: 531, endPoint y: 337, distance: 24.0
click at [554, 339] on span "Telephone: ________________________" at bounding box center [557, 344] width 151 height 10
drag, startPoint x: 504, startPoint y: 334, endPoint x: 528, endPoint y: 330, distance: 24.1
click at [528, 330] on span "Email: ____________________________" at bounding box center [559, 334] width 154 height 10
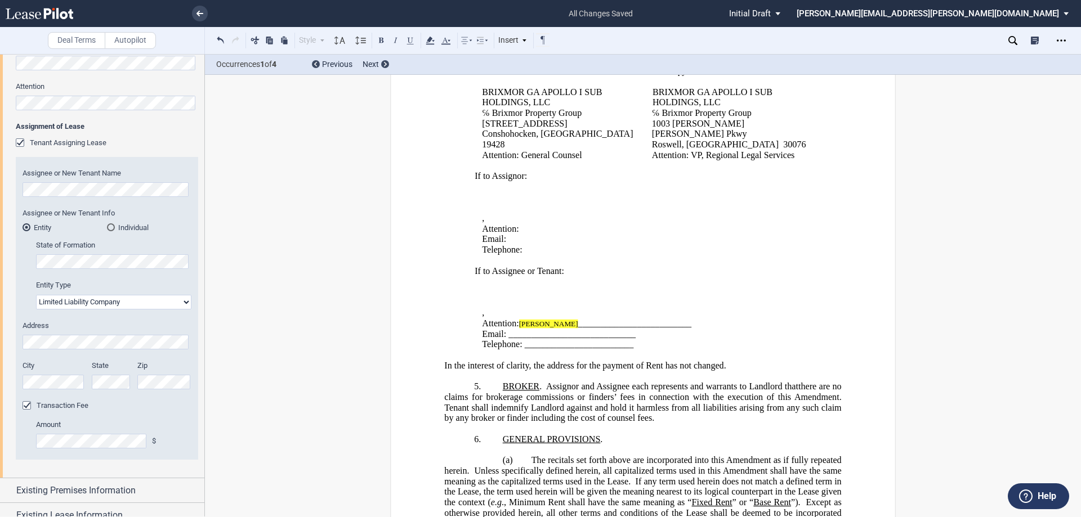
click at [506, 333] on span "Email: ____________________________" at bounding box center [559, 334] width 154 height 10
drag, startPoint x: 507, startPoint y: 335, endPoint x: 588, endPoint y: 334, distance: 81.6
click at [588, 334] on span "Email: [PERSON_NAME] ____________________________" at bounding box center [587, 334] width 211 height 10
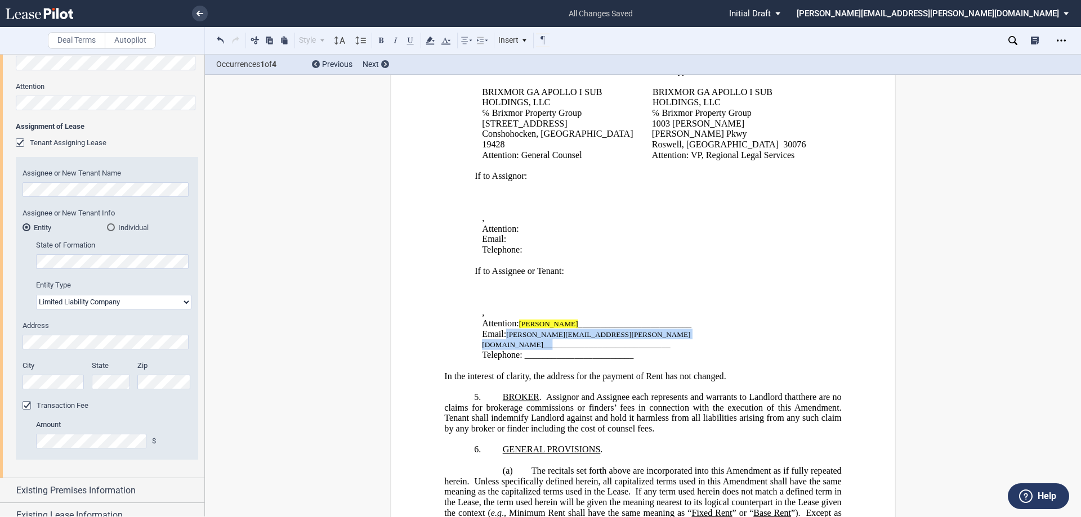
drag, startPoint x: 506, startPoint y: 332, endPoint x: 605, endPoint y: 332, distance: 99.1
click at [605, 332] on span "Email: [PERSON_NAME][EMAIL_ADDRESS][PERSON_NAME][DOMAIN_NAME] ﻿ _______________…" at bounding box center [586, 339] width 208 height 20
click at [431, 40] on use at bounding box center [430, 41] width 8 height 8
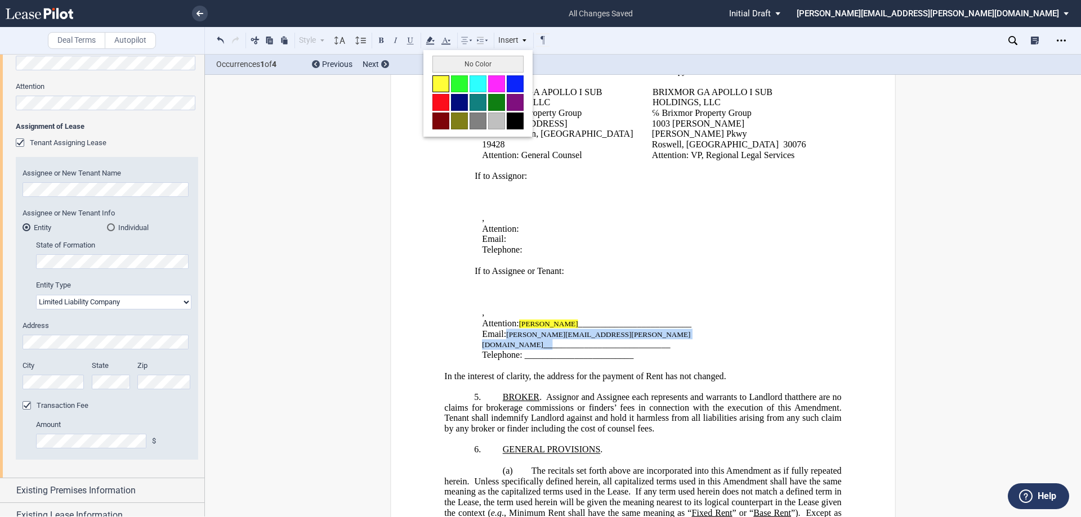
click at [441, 86] on button at bounding box center [440, 83] width 17 height 17
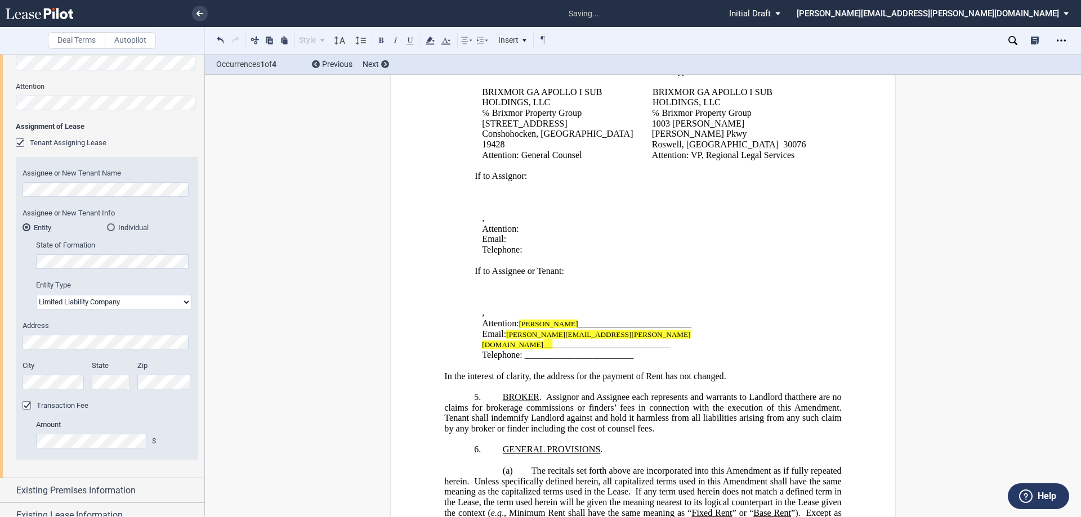
click at [548, 350] on span "Telephone: ________________________" at bounding box center [557, 355] width 151 height 10
click at [514, 371] on span "In the interest of clarity, the address for the payment of Rent has not changed." at bounding box center [584, 376] width 281 height 10
drag, startPoint x: 524, startPoint y: 343, endPoint x: 548, endPoint y: 329, distance: 27.5
click at [524, 350] on span "Telephone: ________________________" at bounding box center [557, 355] width 151 height 10
drag, startPoint x: 521, startPoint y: 348, endPoint x: 567, endPoint y: 344, distance: 45.8
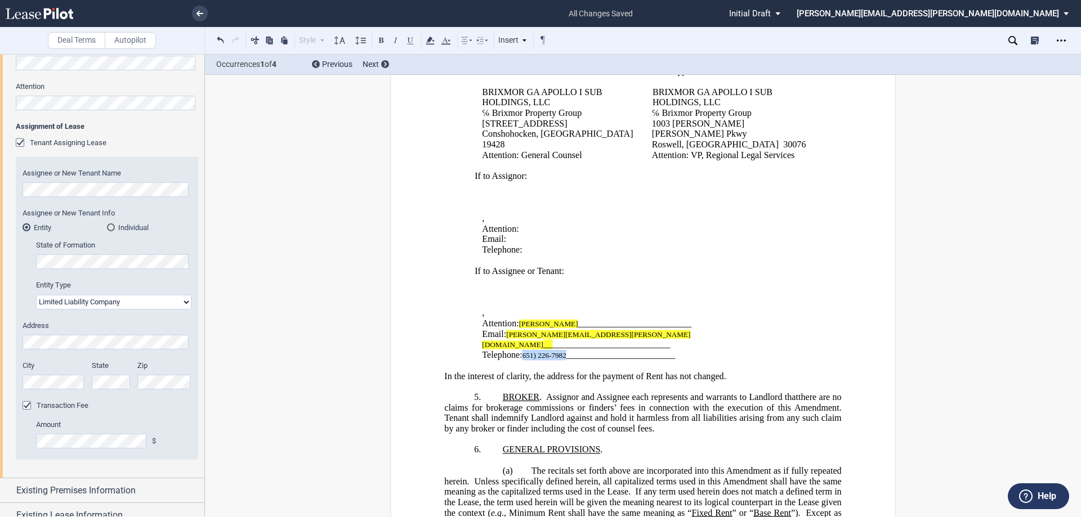
click at [567, 350] on span "Telephone: 651) [PHONE_NUMBER] ________________________" at bounding box center [578, 355] width 193 height 10
click at [430, 39] on use at bounding box center [430, 41] width 8 height 8
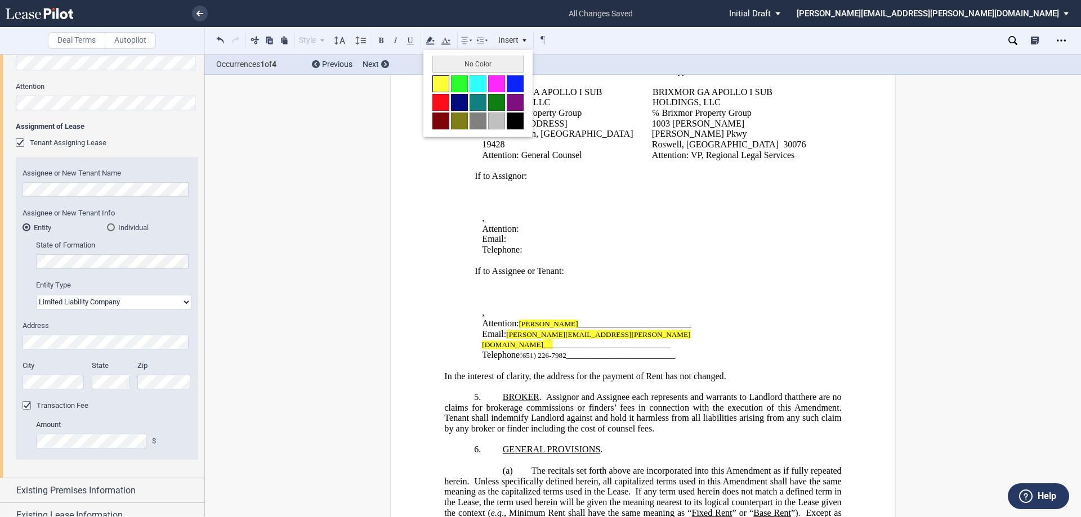
click at [446, 83] on button at bounding box center [440, 83] width 17 height 17
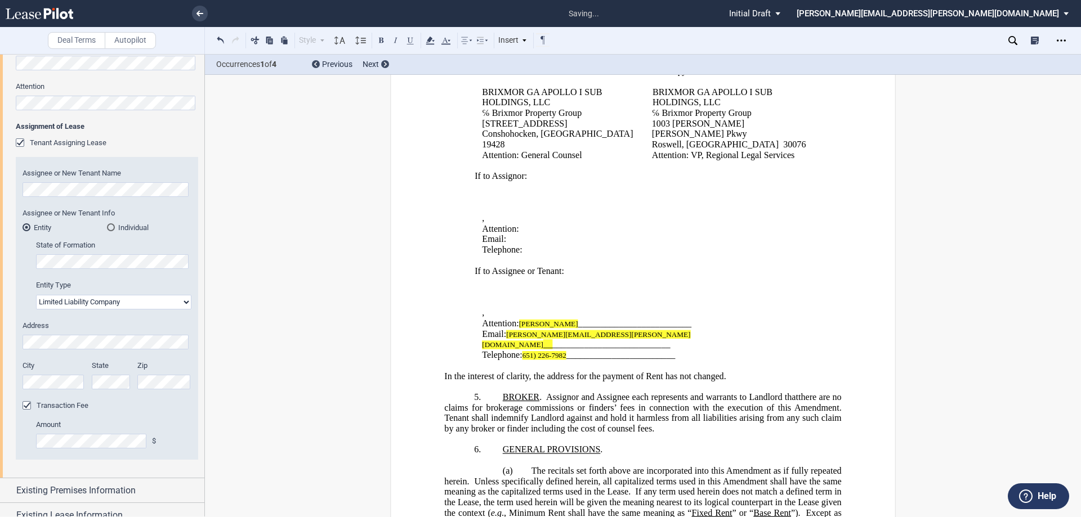
click at [779, 316] on p "﻿ ﻿ , ﻿ ﻿ ﻿ ﻿" at bounding box center [648, 313] width 333 height 11
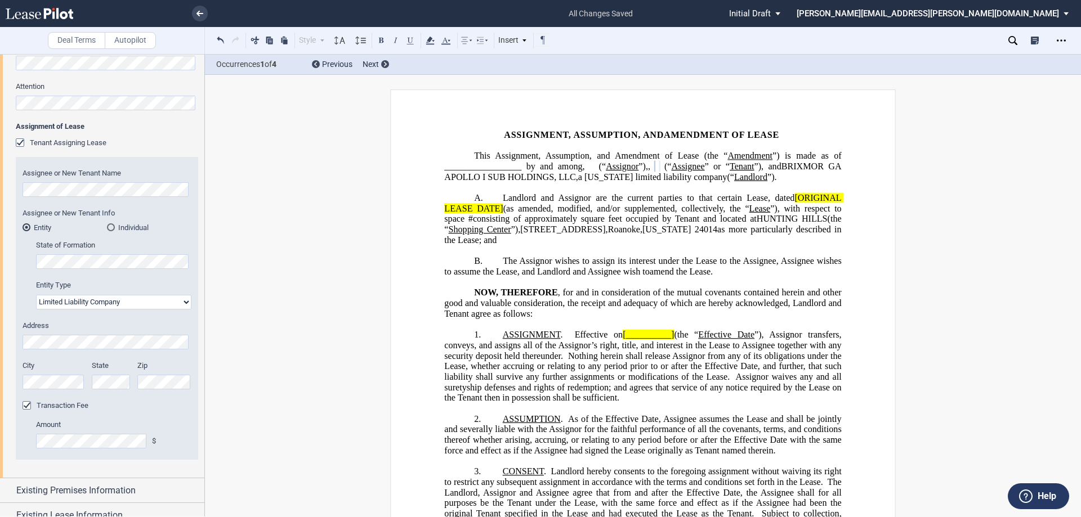
scroll to position [0, 0]
click at [640, 235] on span "Roanoke" at bounding box center [624, 230] width 32 height 10
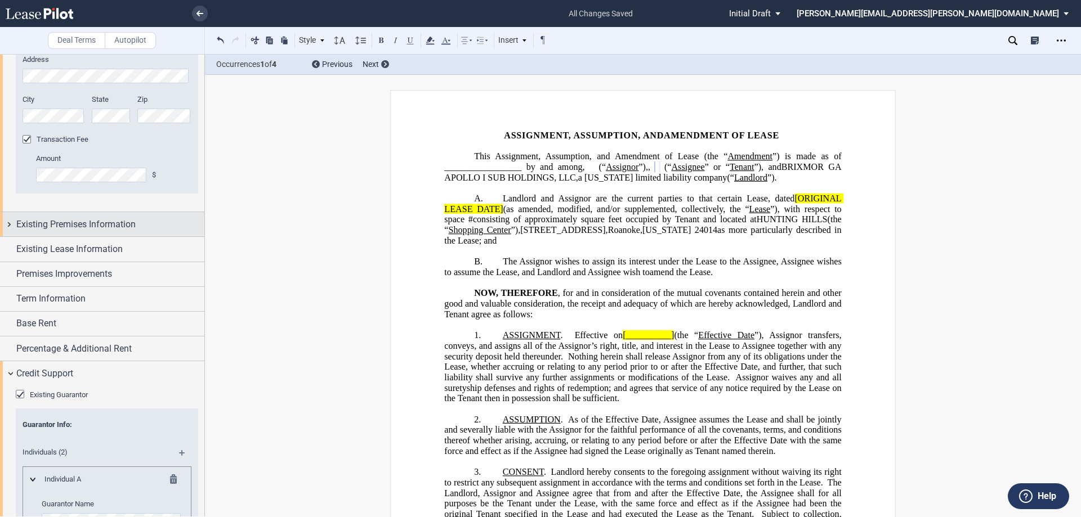
scroll to position [676, 0]
click at [4, 225] on div "Existing Premises Information" at bounding box center [102, 224] width 204 height 24
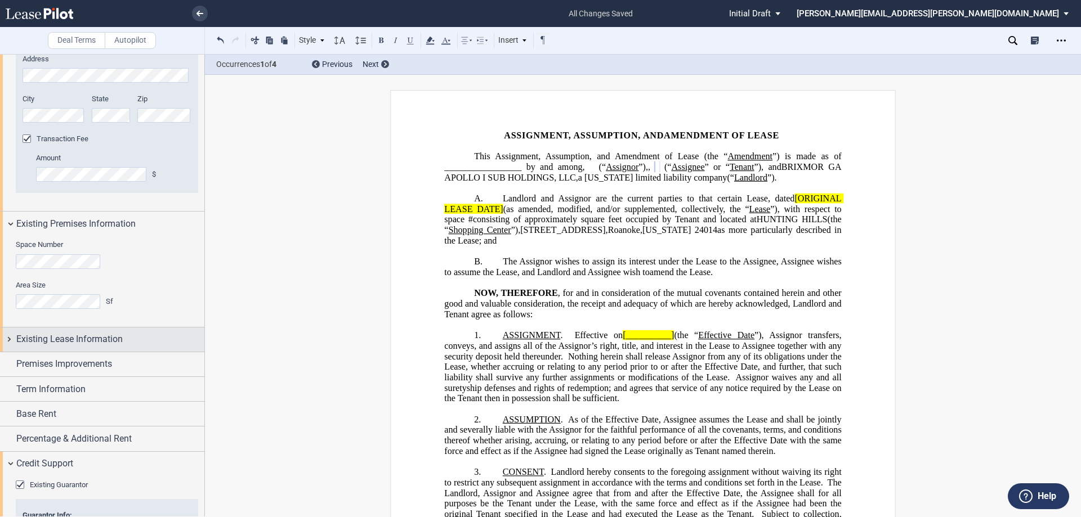
click at [6, 337] on div "Existing Lease Information" at bounding box center [102, 340] width 204 height 24
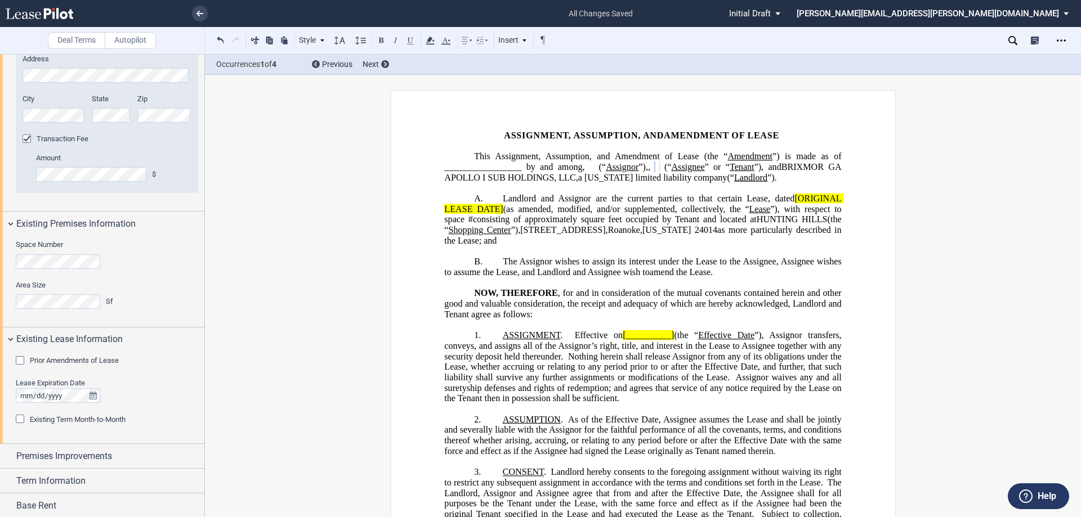
click at [20, 363] on div "Prior Amendments of Lease" at bounding box center [21, 361] width 11 height 11
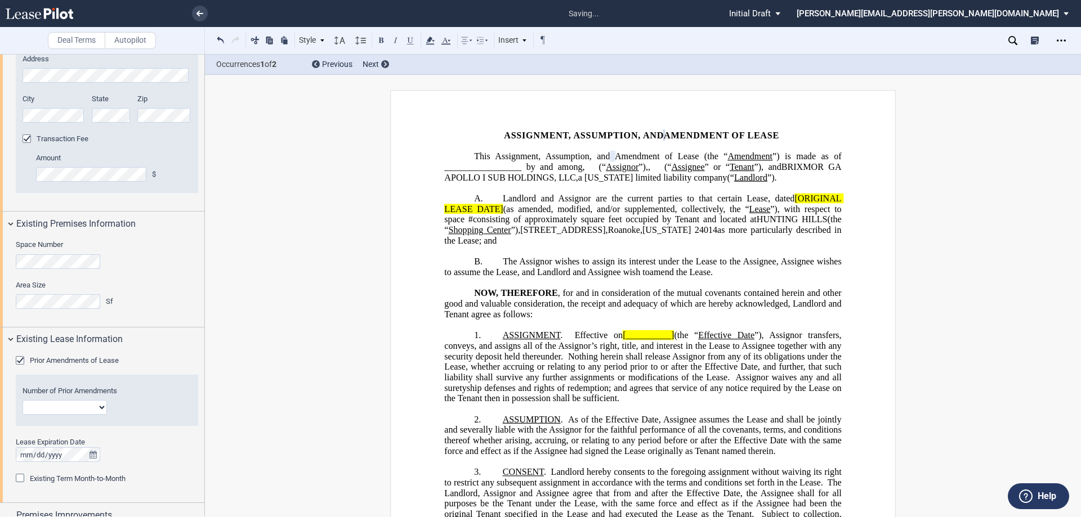
click at [101, 406] on select "1 2 3 4 5 6 7 8 9 10 11 12" at bounding box center [65, 407] width 84 height 15
drag, startPoint x: 104, startPoint y: 409, endPoint x: 74, endPoint y: 418, distance: 31.2
click at [101, 410] on select "1 2 3 4 5 6 7 8 9 10 11 12" at bounding box center [65, 407] width 84 height 15
click at [23, 400] on select "1 2 3 4 5 6 7 8 9 10 11 12" at bounding box center [65, 407] width 84 height 15
click at [102, 408] on select "1 2 3 4 5 6 7 8 9 10 11 12" at bounding box center [65, 407] width 84 height 15
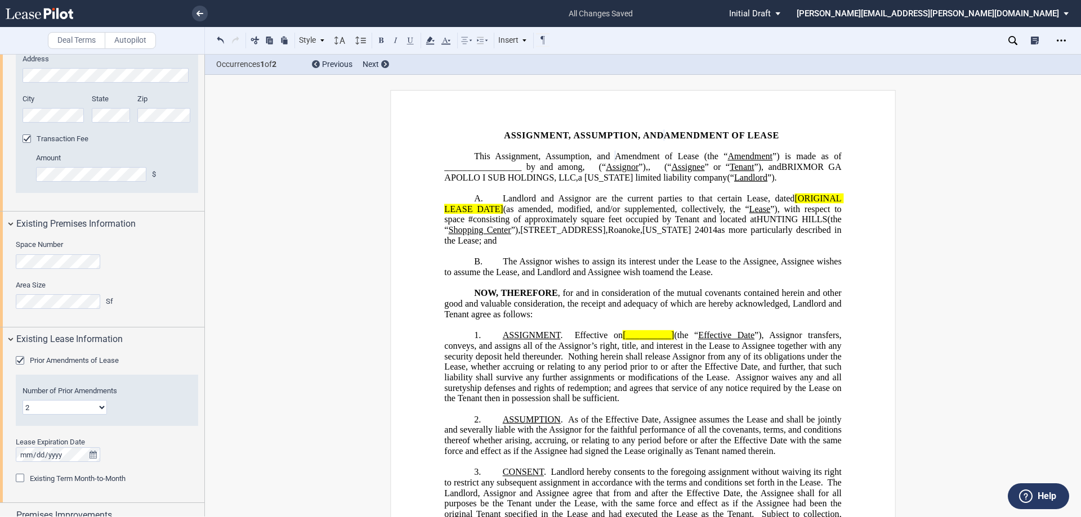
select select "number:5"
click at [23, 400] on select "1 2 3 4 5 6 7 8 9 10 11 12" at bounding box center [65, 407] width 84 height 15
click at [94, 454] on icon "true" at bounding box center [93, 455] width 7 height 8
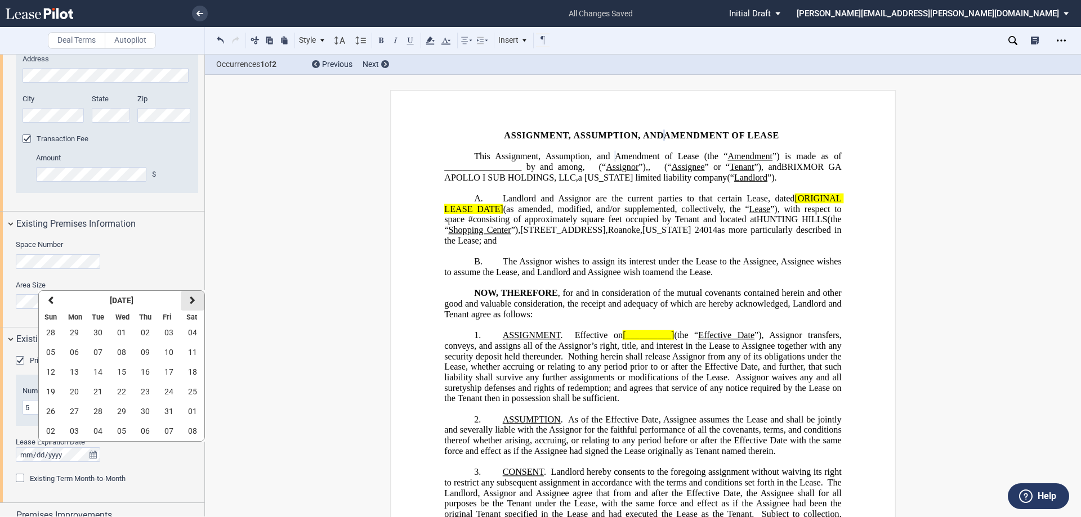
click at [191, 302] on icon "button" at bounding box center [193, 300] width 6 height 9
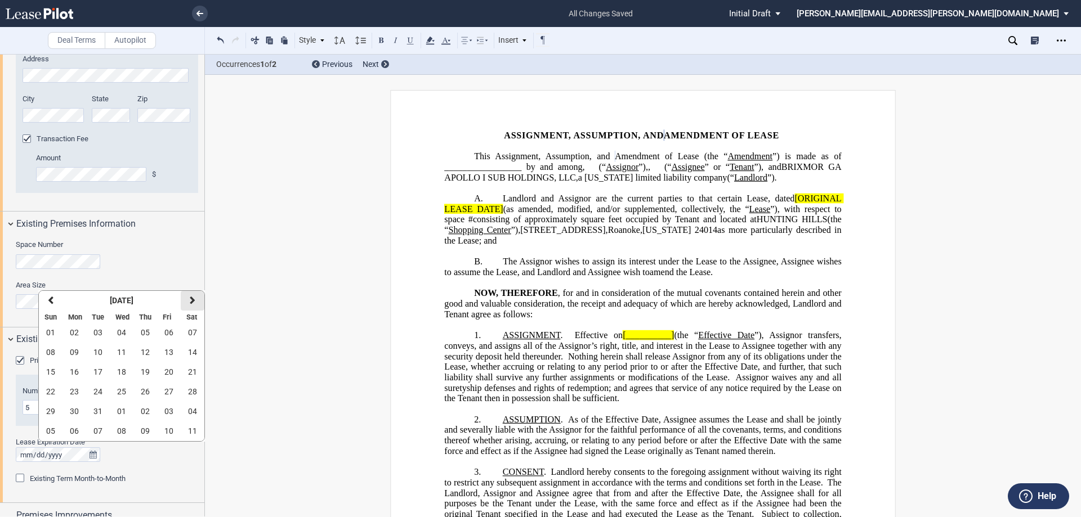
click at [191, 302] on icon "button" at bounding box center [193, 300] width 6 height 9
click at [99, 414] on span "30" at bounding box center [97, 411] width 9 height 9
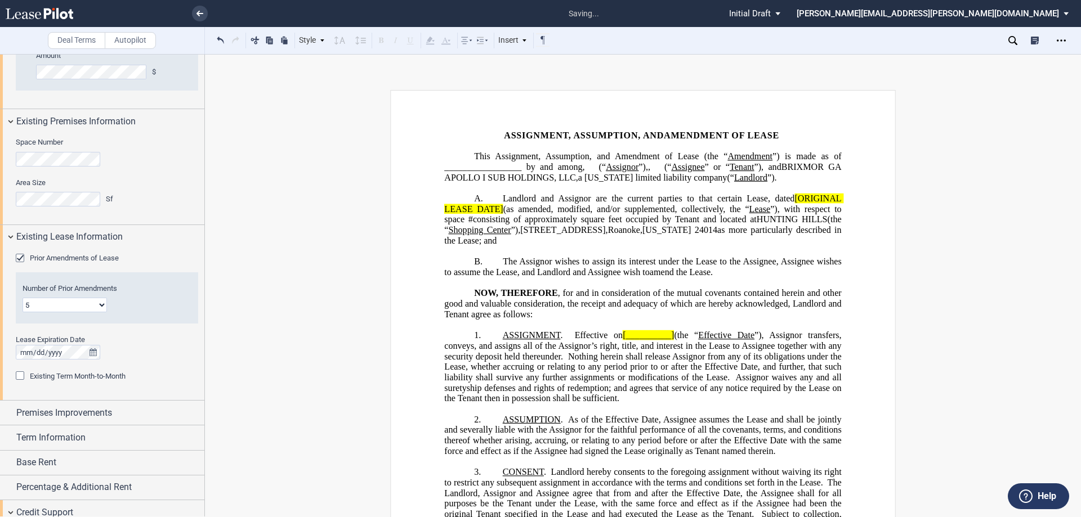
scroll to position [788, 0]
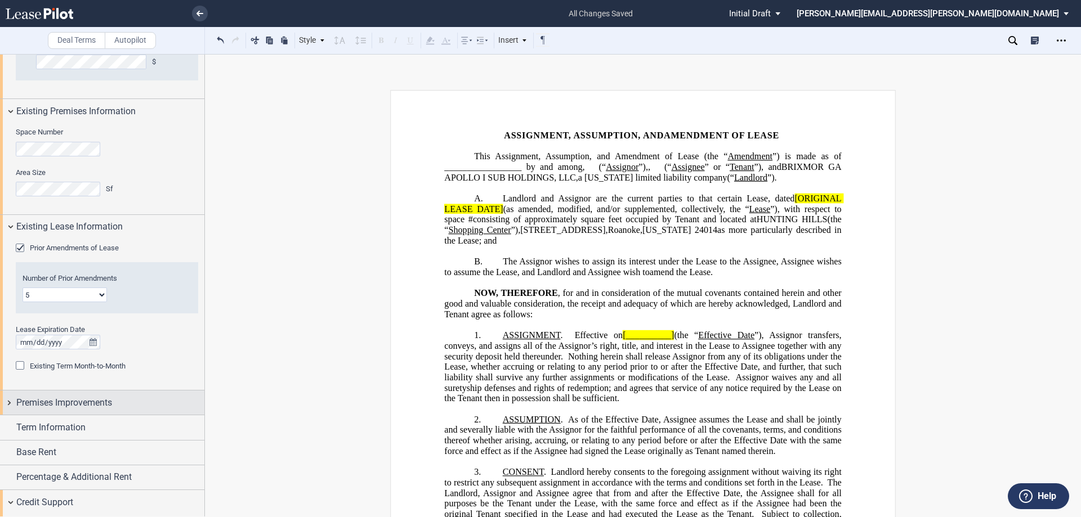
click at [5, 404] on div "Premises Improvements" at bounding box center [102, 403] width 204 height 24
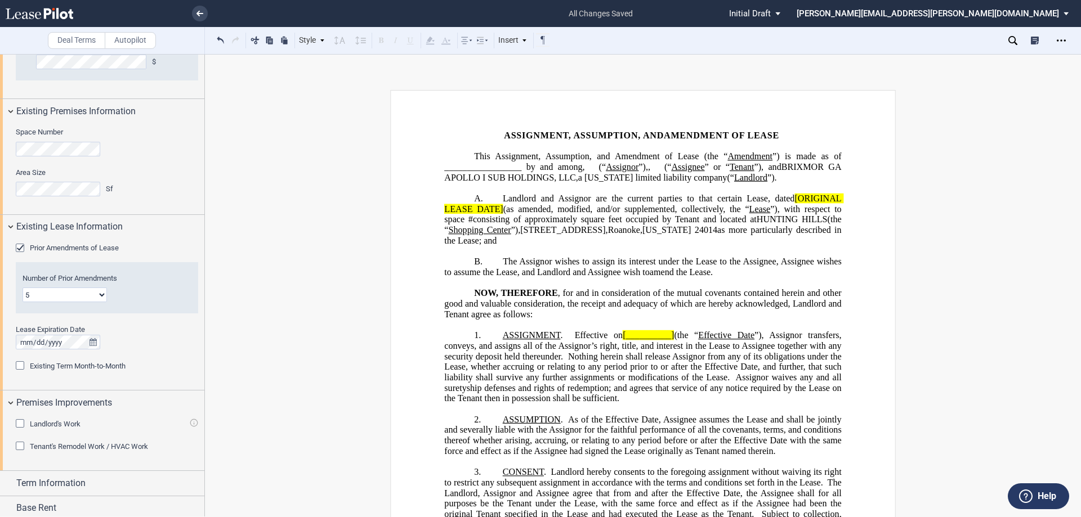
click at [19, 445] on div "Tenant's Remodel Work / HVAC Work" at bounding box center [21, 447] width 11 height 11
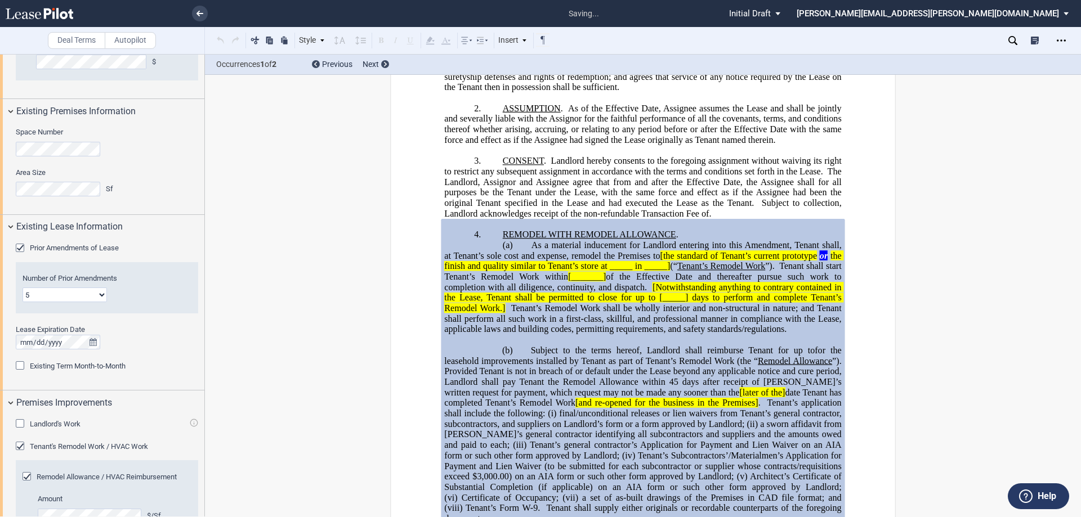
scroll to position [487, 0]
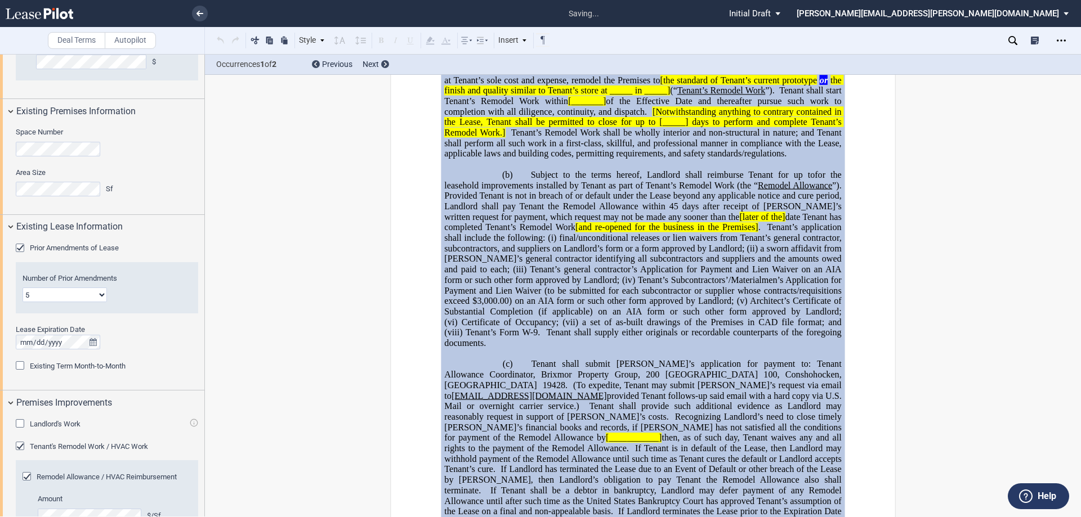
click at [19, 445] on div "Tenant's Remodel Work / HVAC Work" at bounding box center [21, 447] width 11 height 11
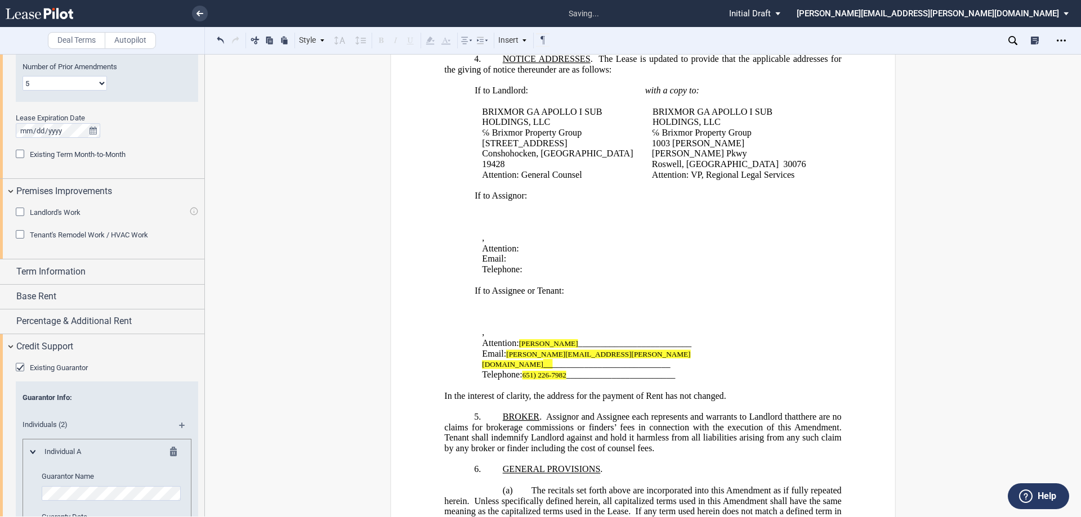
scroll to position [1070, 0]
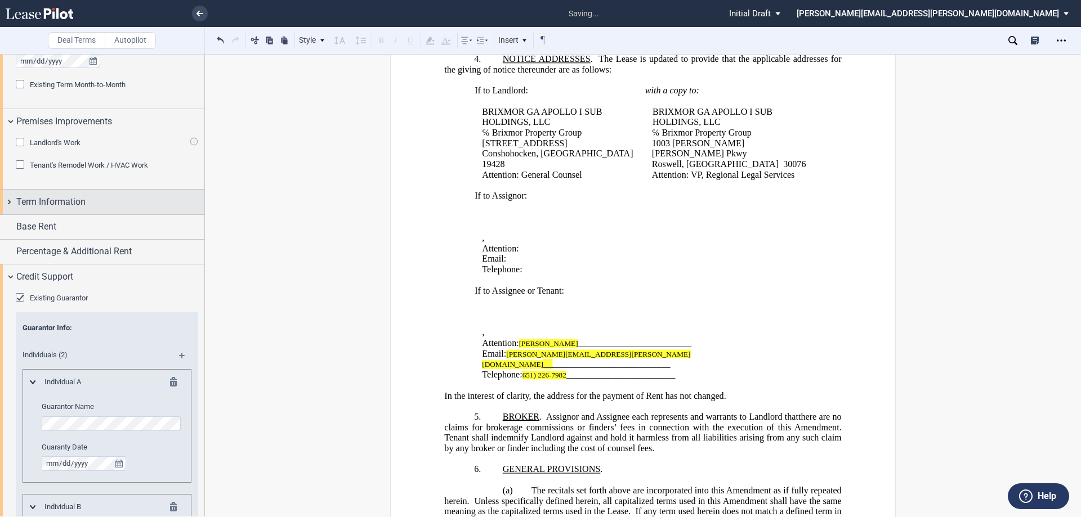
click at [11, 200] on div "Term Information" at bounding box center [102, 202] width 204 height 24
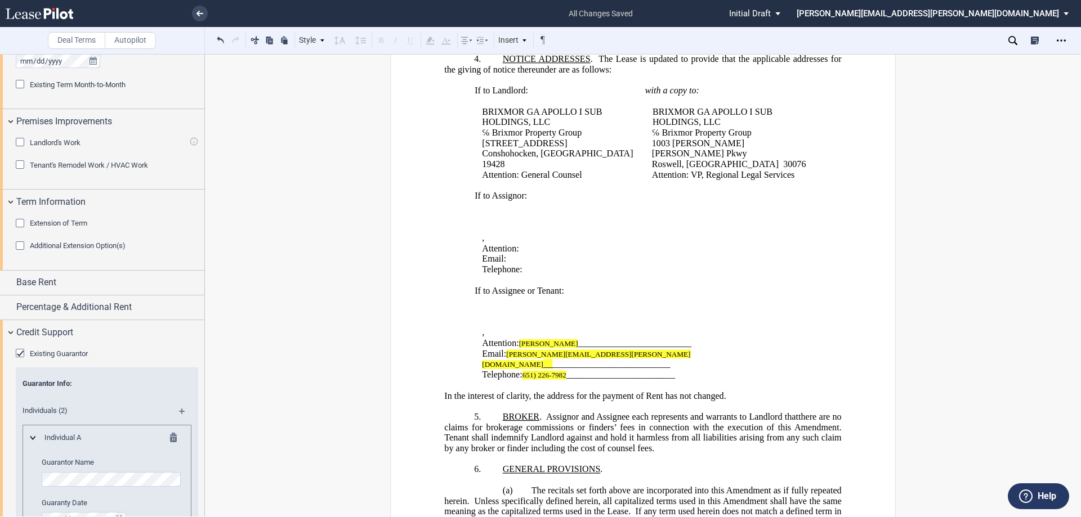
click at [21, 226] on div "Extension of Term" at bounding box center [21, 224] width 11 height 11
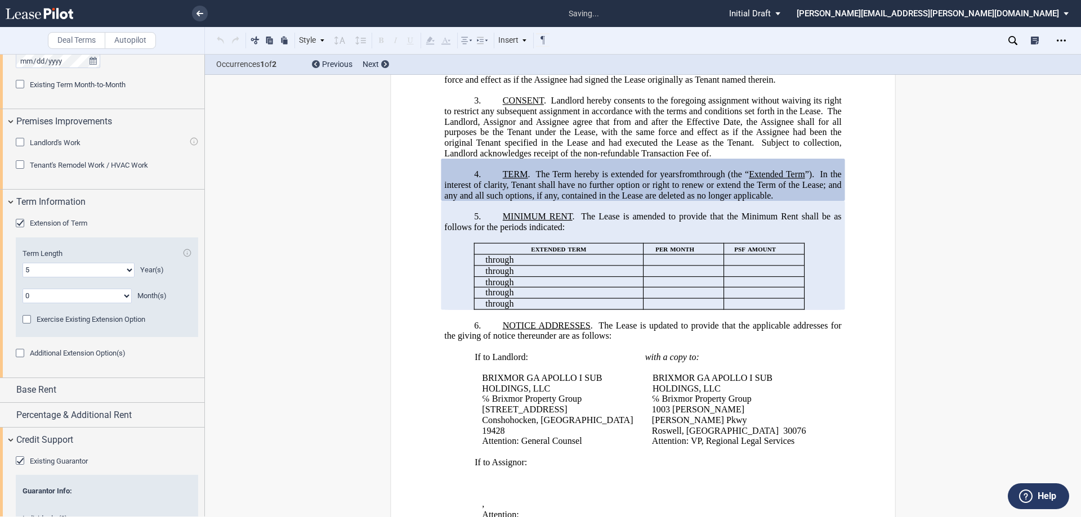
scroll to position [315, 0]
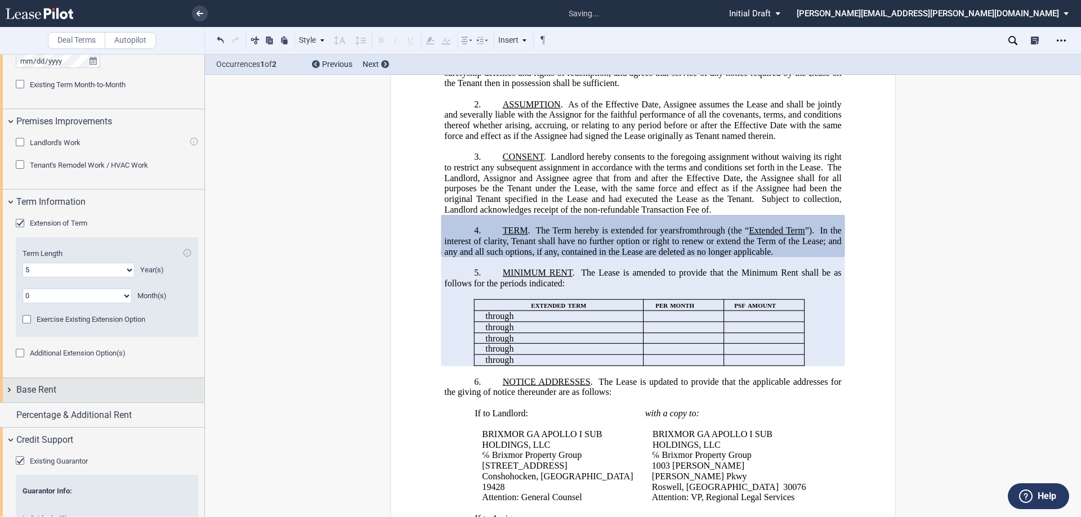
click at [11, 390] on div "Base Rent" at bounding box center [102, 390] width 204 height 24
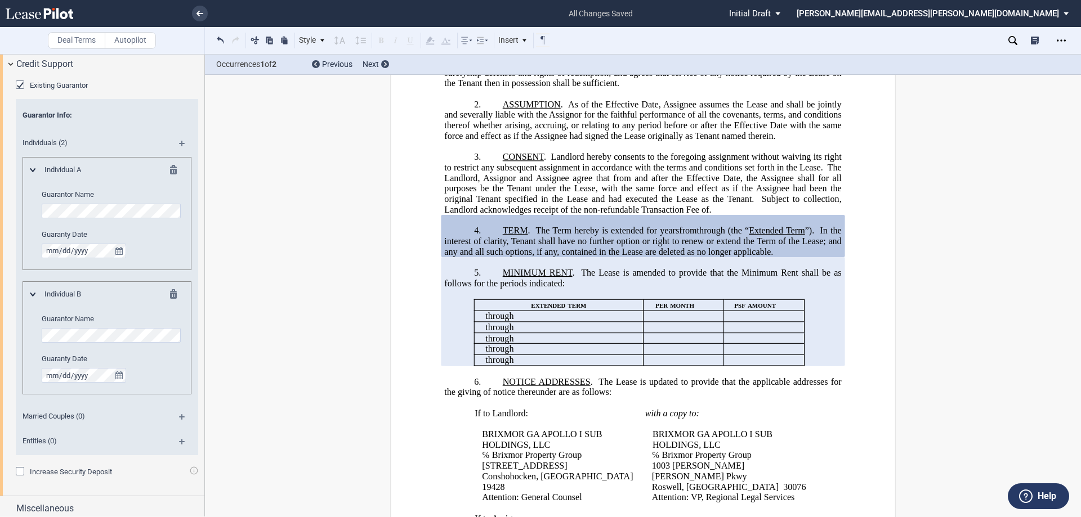
scroll to position [1689, 0]
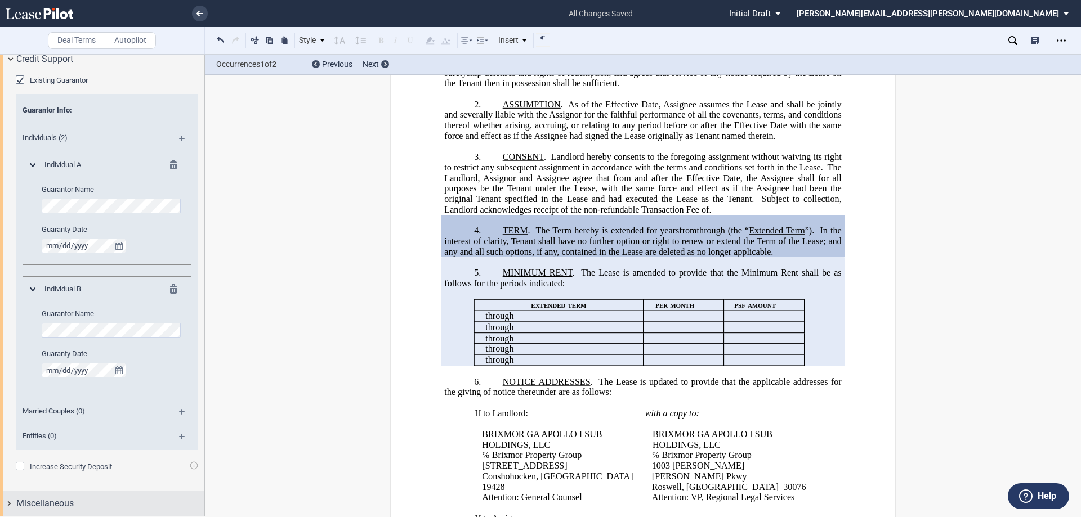
click at [7, 503] on div "Miscellaneous" at bounding box center [102, 503] width 204 height 24
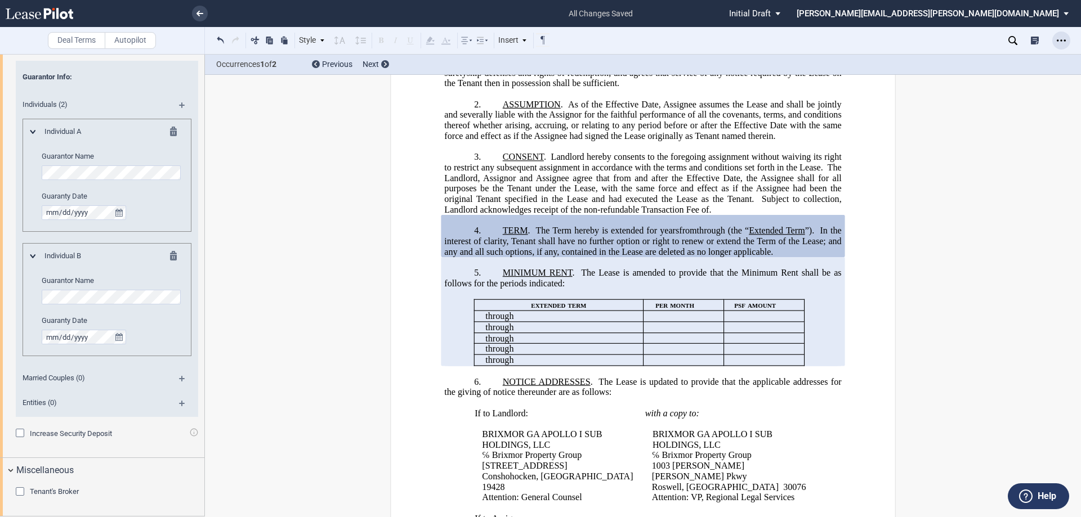
click at [1069, 37] on div "Open Lease options menu" at bounding box center [1061, 41] width 18 height 18
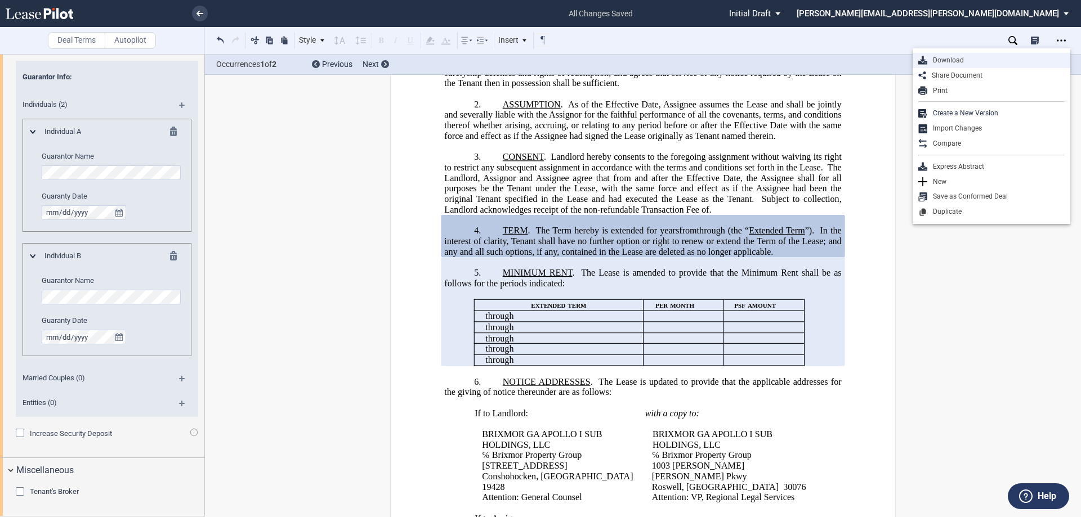
click at [941, 60] on div "Download" at bounding box center [995, 61] width 137 height 10
